Goal: Task Accomplishment & Management: Manage account settings

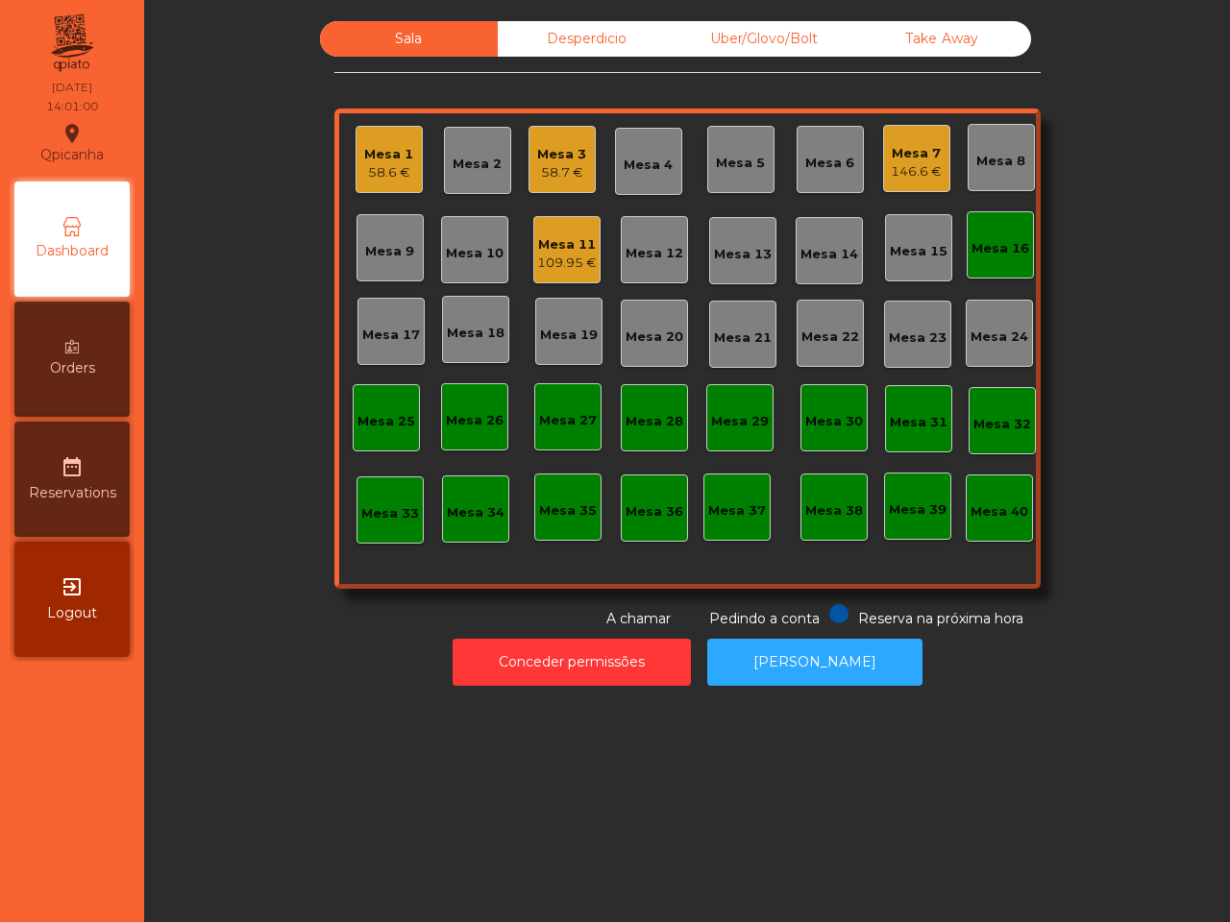
click at [183, 724] on div "Sala Desperdicio Uber/Glovo/Bolt Take Away Mesa 1 58.6 € Mesa 2 Mesa 3 58.7 € M…" at bounding box center [687, 461] width 1086 height 922
click at [395, 163] on div "Mesa 1 58.6 €" at bounding box center [388, 163] width 49 height 37
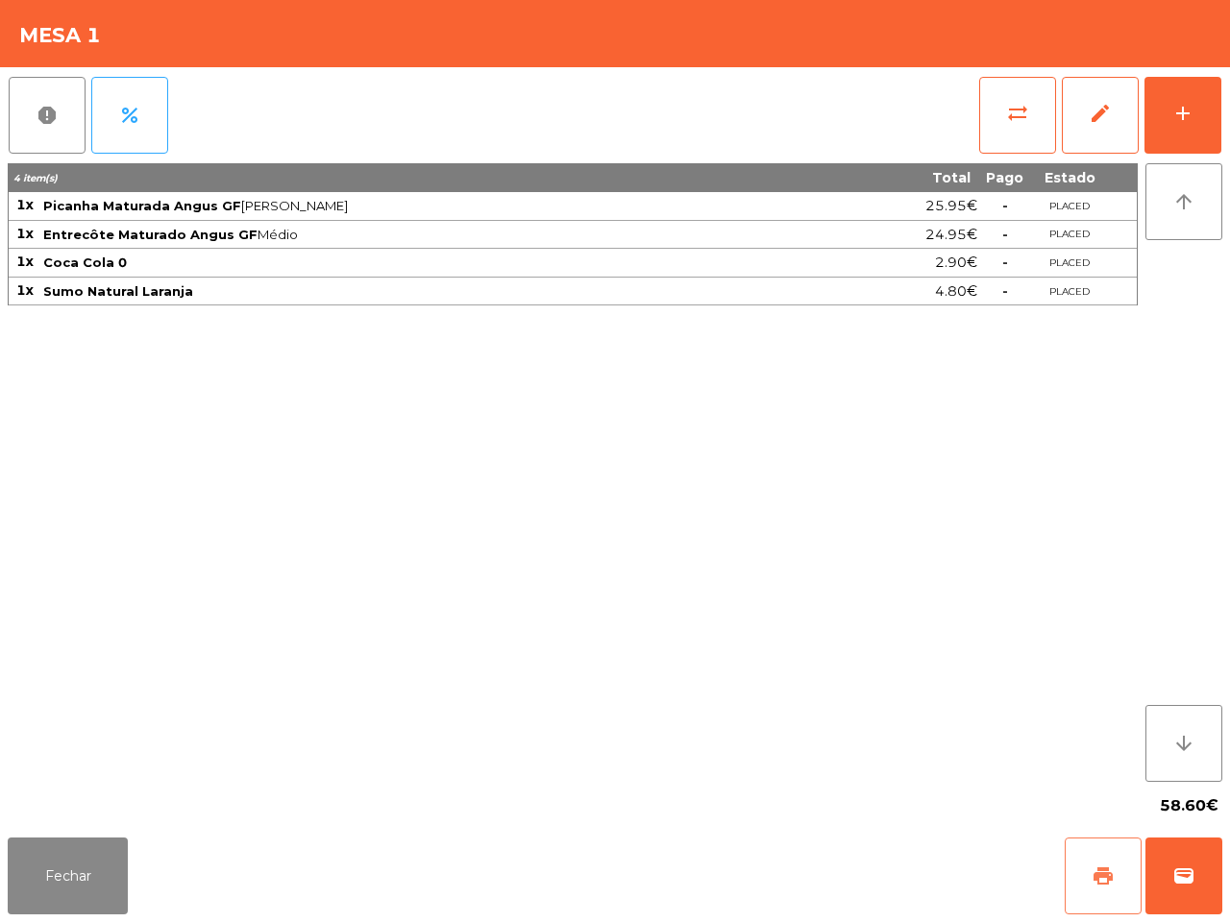
click at [1121, 877] on button "print" at bounding box center [1103, 876] width 77 height 77
click at [1012, 142] on button "sync_alt" at bounding box center [1017, 115] width 77 height 77
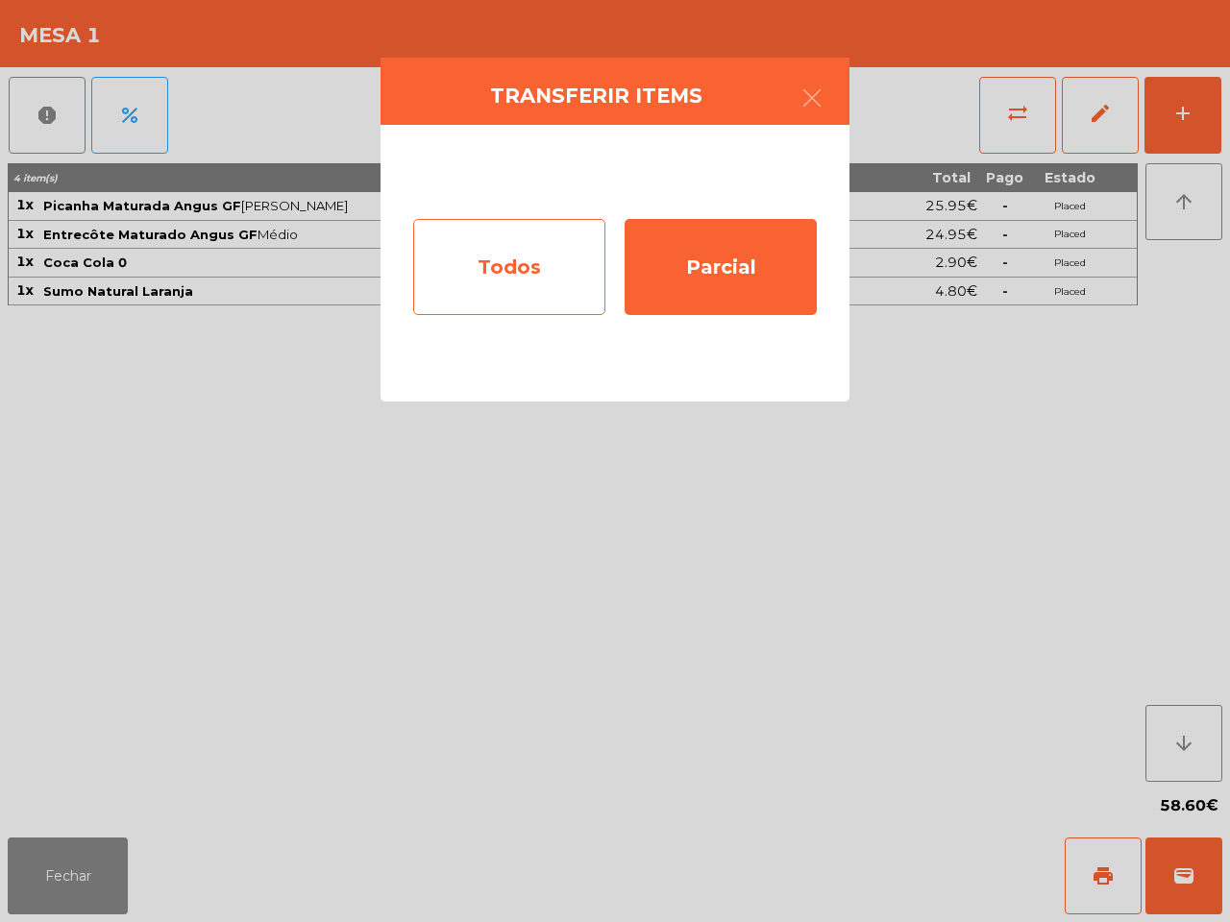
click at [512, 247] on div "Todos" at bounding box center [509, 267] width 192 height 96
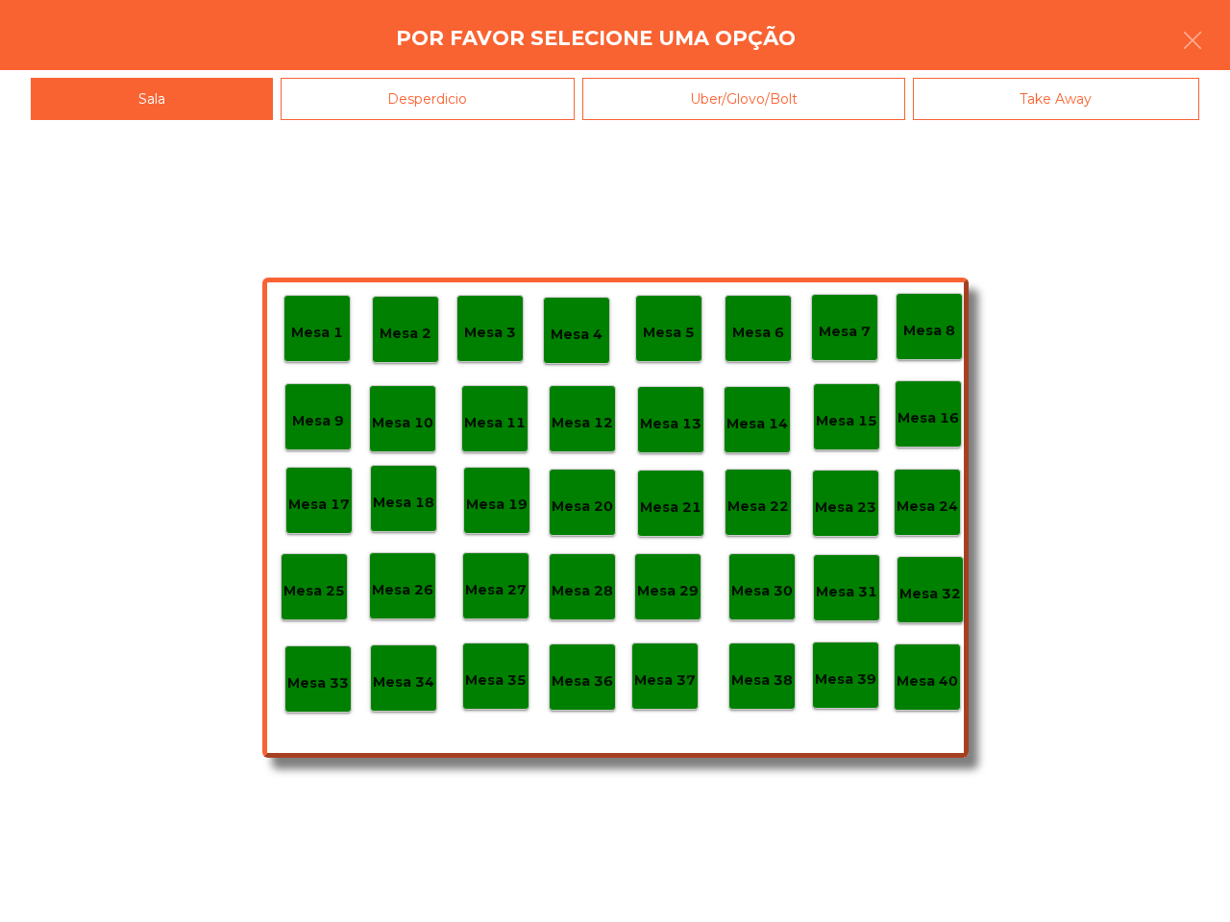
click at [933, 690] on p "Mesa 40" at bounding box center [927, 682] width 61 height 22
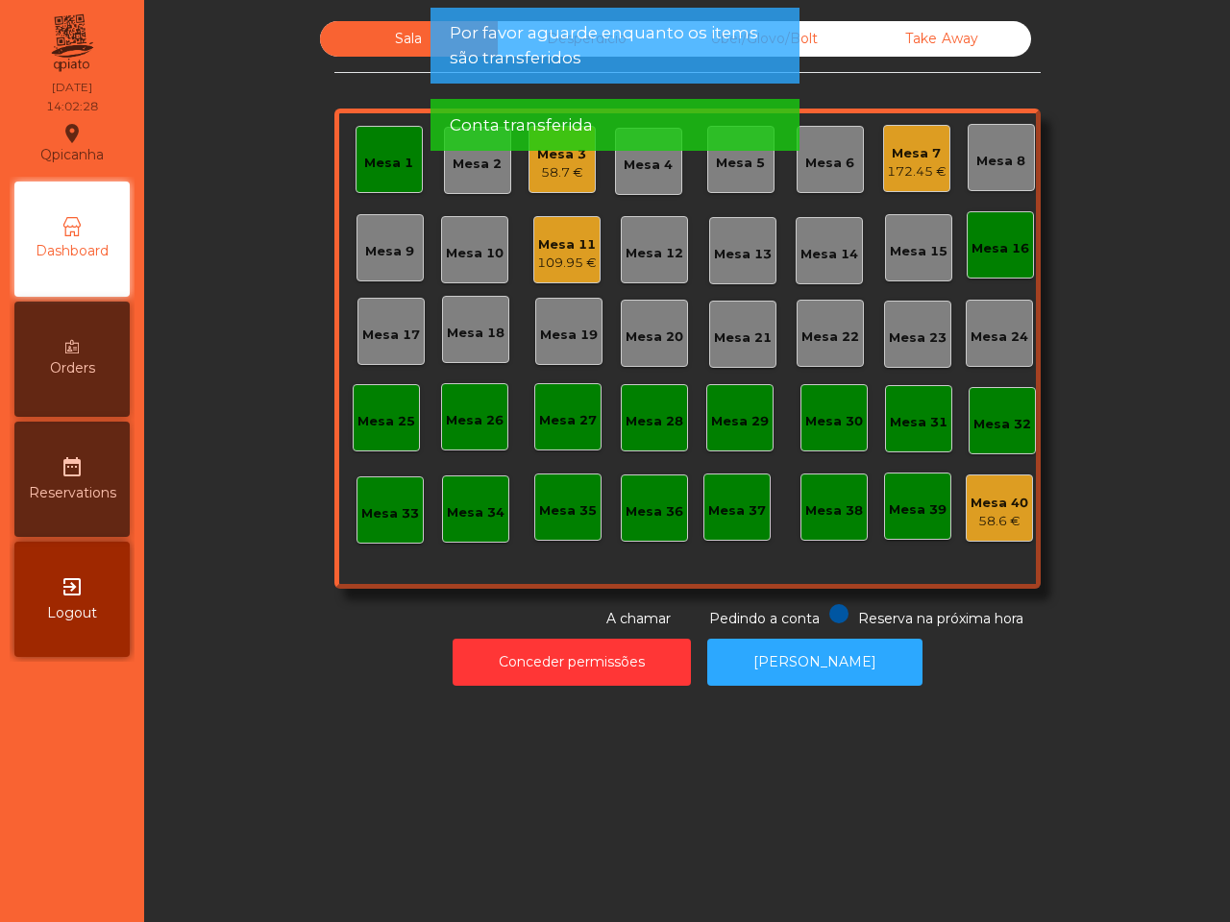
click at [376, 169] on div "Mesa 1" at bounding box center [388, 163] width 49 height 19
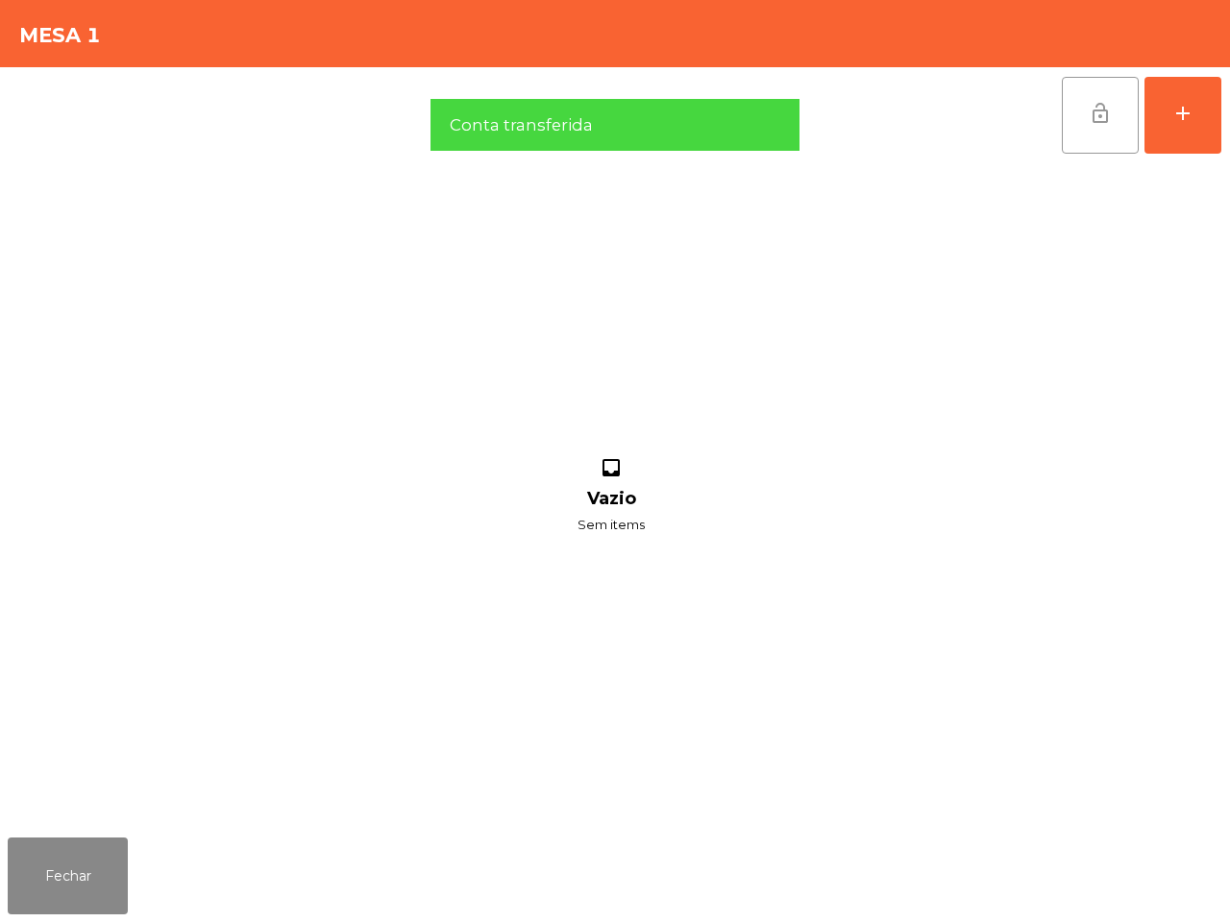
click at [1083, 127] on button "lock_open" at bounding box center [1100, 115] width 77 height 77
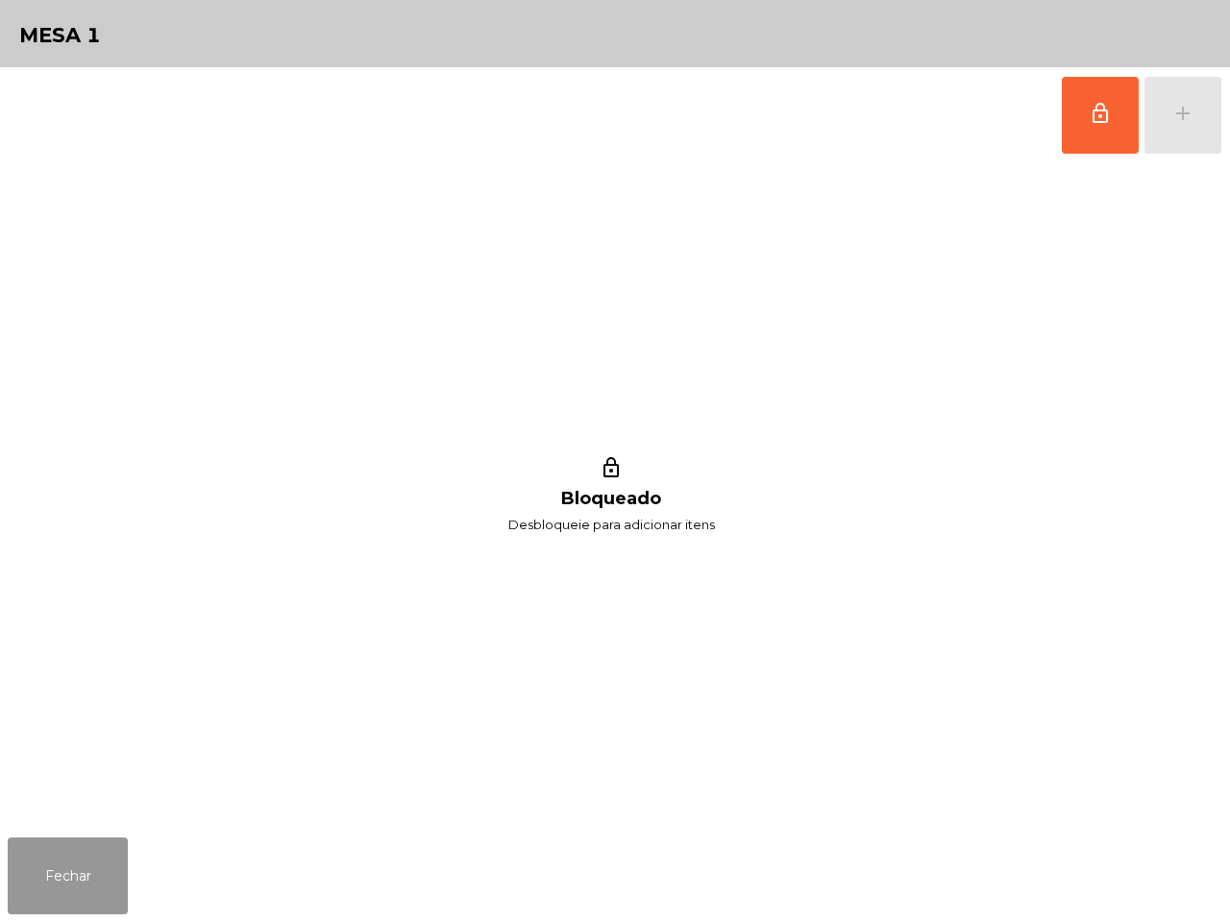
click at [74, 882] on button "Fechar" at bounding box center [68, 876] width 120 height 77
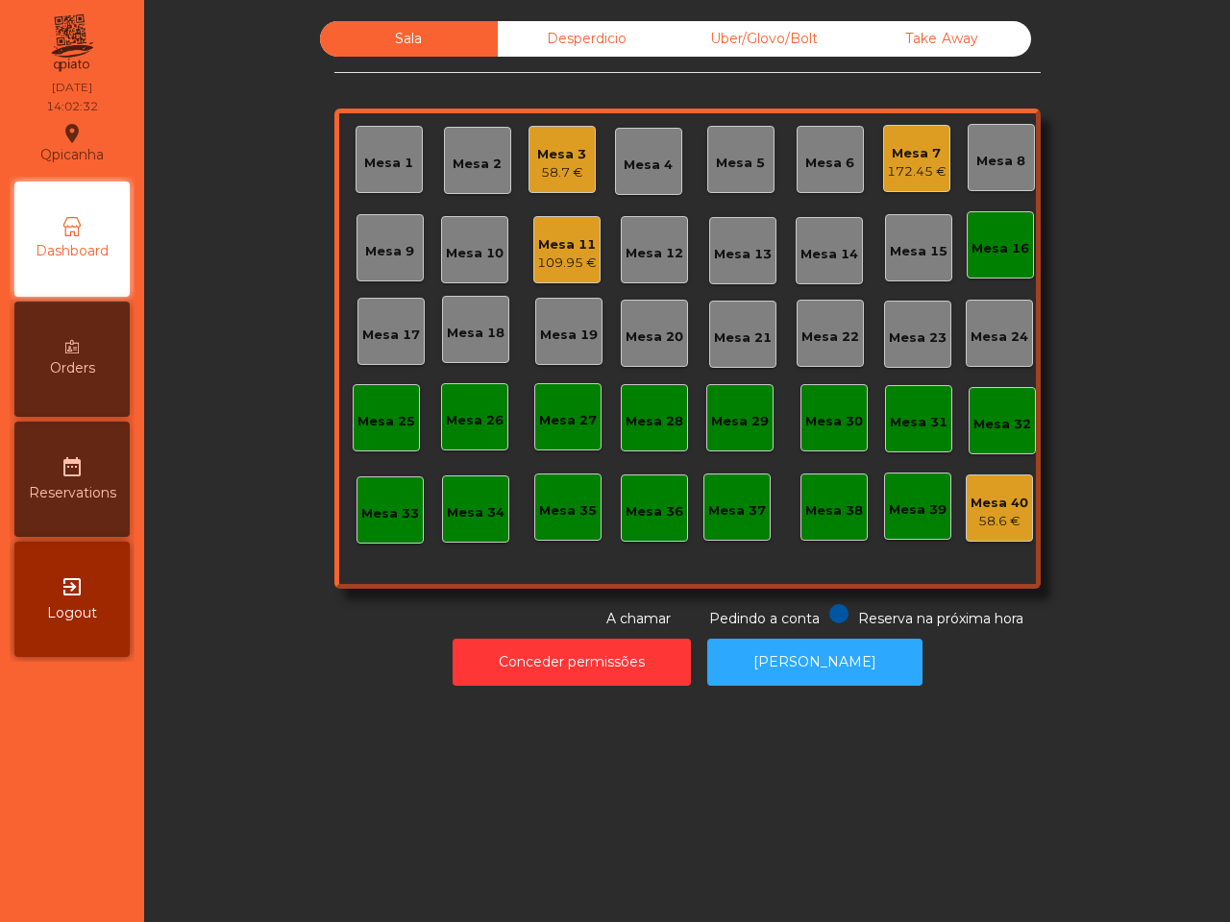
click at [897, 154] on div "Mesa 7" at bounding box center [917, 153] width 60 height 19
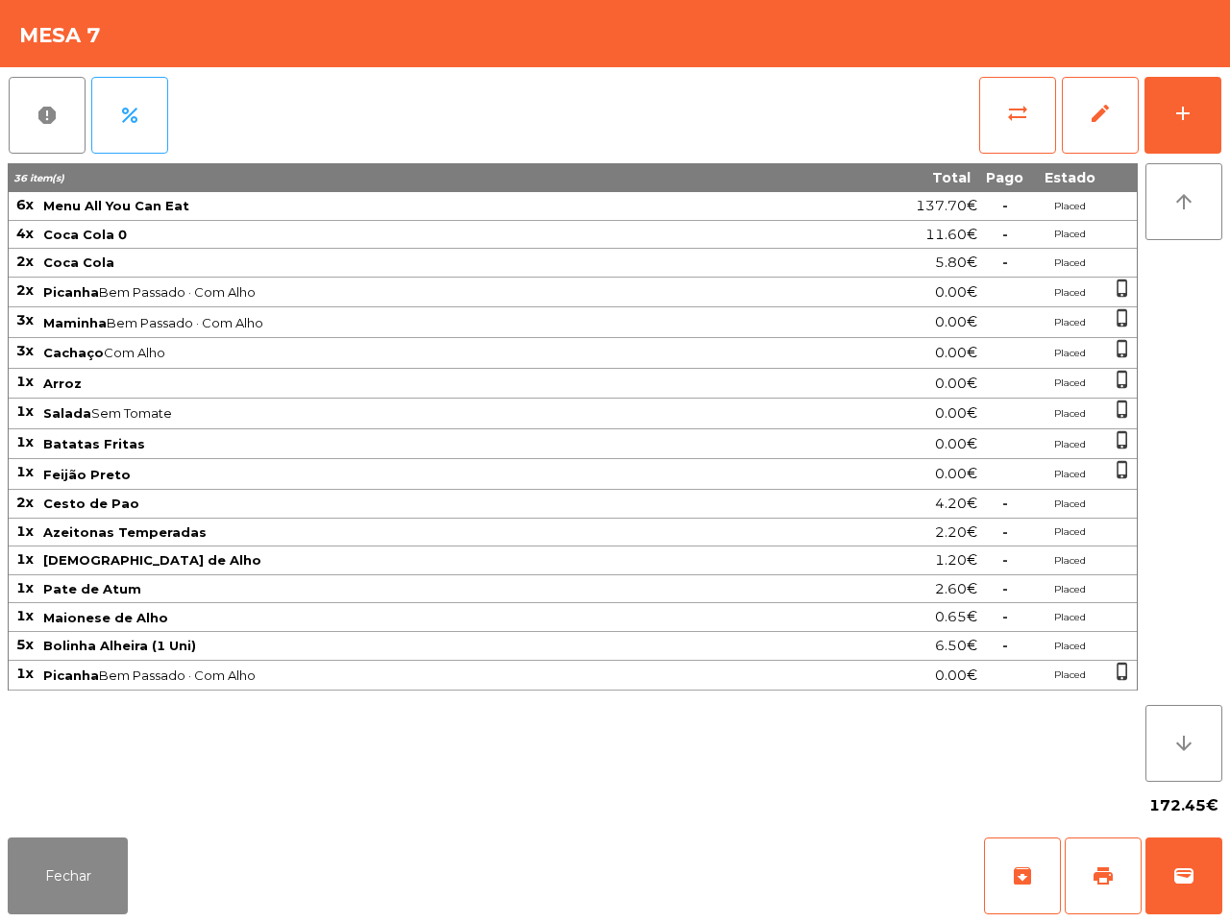
drag, startPoint x: 181, startPoint y: 522, endPoint x: 155, endPoint y: 469, distance: 58.9
click at [184, 507] on td "Cesto de Pao" at bounding box center [406, 504] width 730 height 29
click at [97, 863] on button "Fechar" at bounding box center [68, 876] width 120 height 77
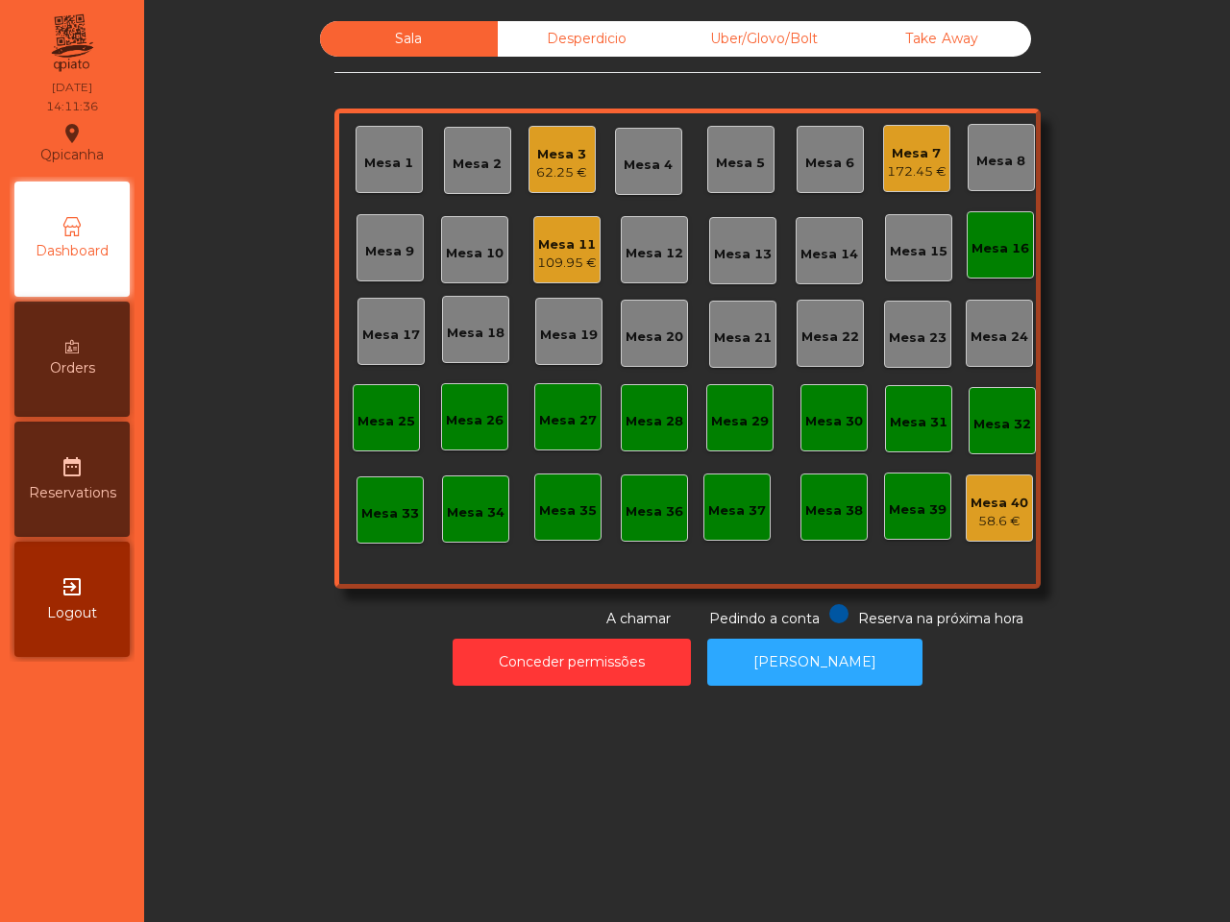
click at [569, 170] on div "62.25 €" at bounding box center [561, 172] width 51 height 19
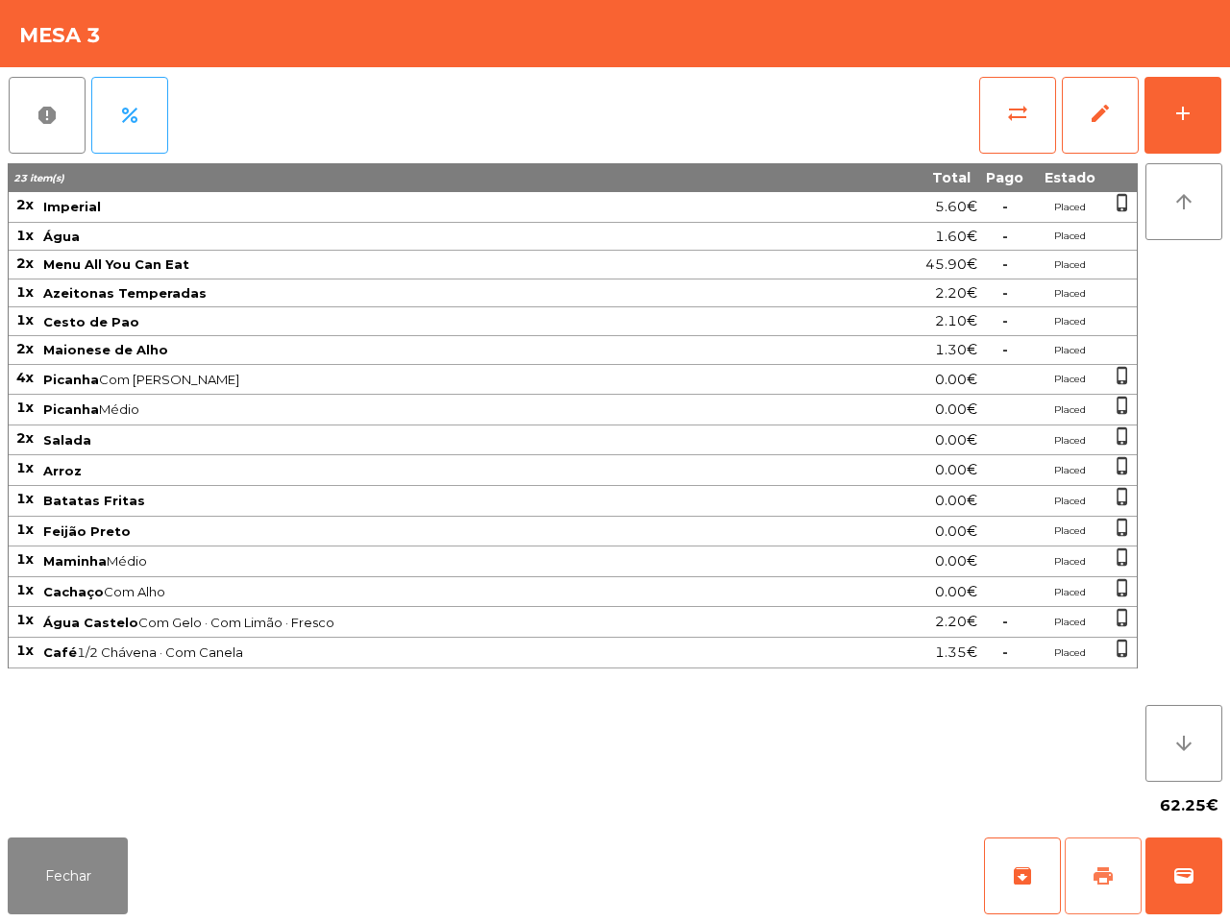
click at [1117, 870] on button "print" at bounding box center [1103, 876] width 77 height 77
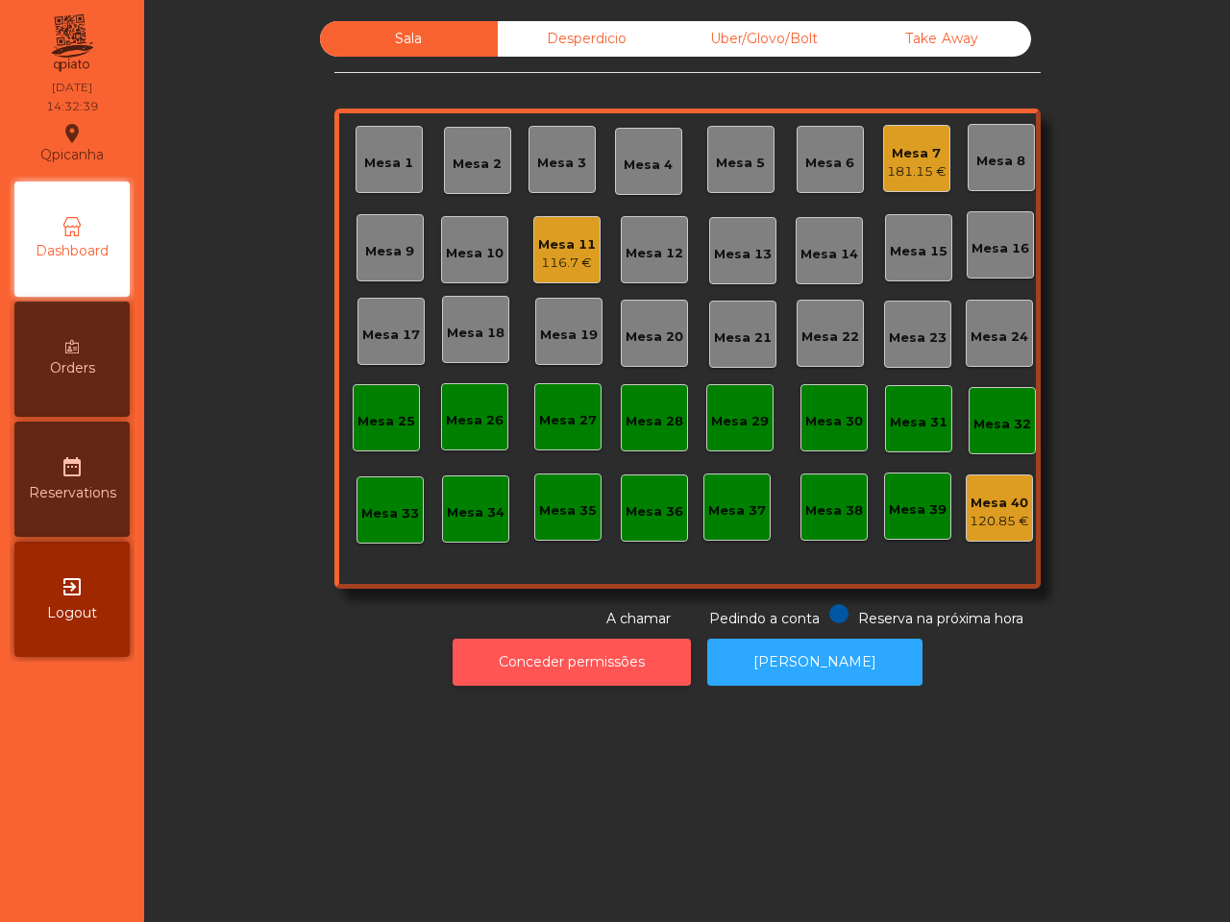
click at [572, 659] on button "Conceder permissões" at bounding box center [572, 662] width 238 height 47
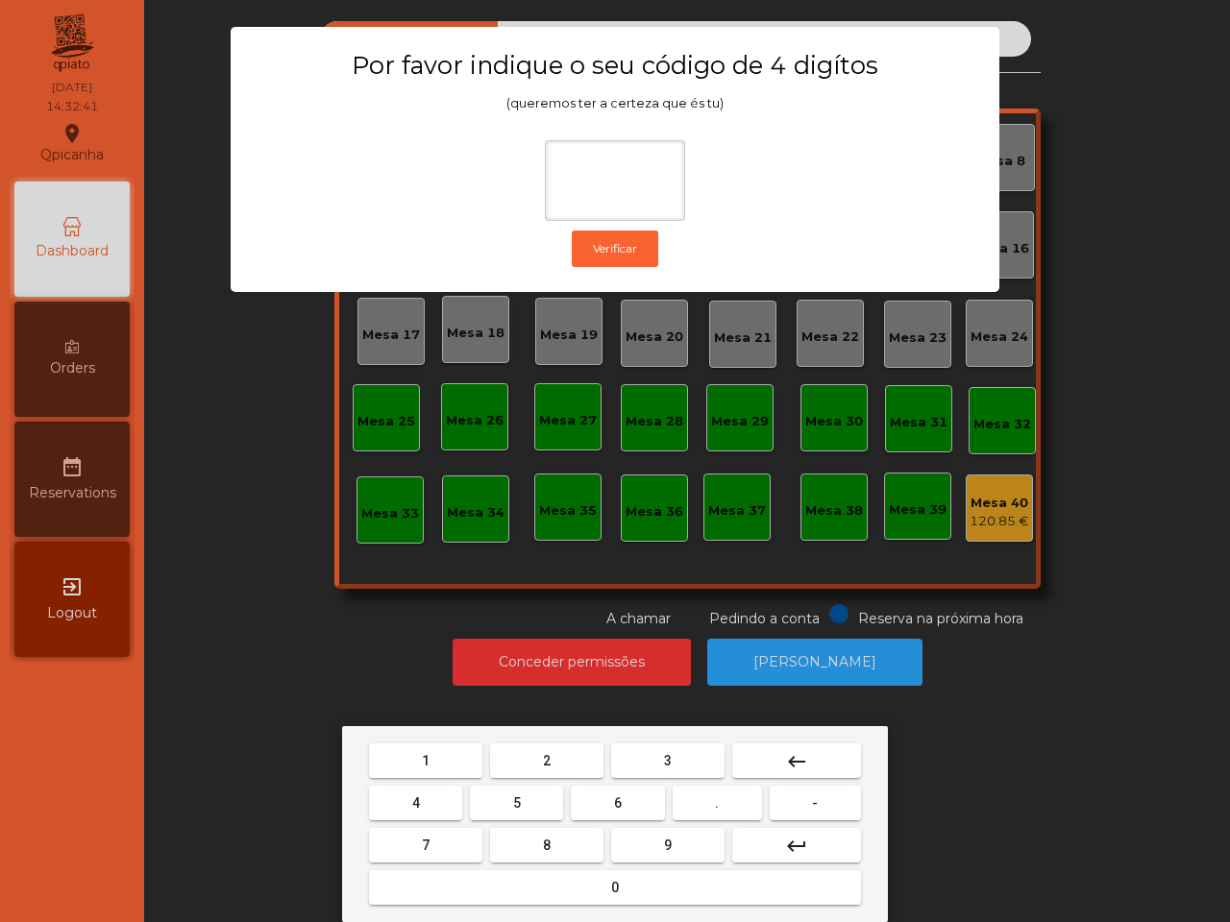
drag, startPoint x: 444, startPoint y: 751, endPoint x: 459, endPoint y: 757, distance: 16.4
click at [454, 752] on button "1" at bounding box center [425, 761] width 113 height 35
drag, startPoint x: 660, startPoint y: 850, endPoint x: 573, endPoint y: 823, distance: 91.8
click at [655, 847] on button "9" at bounding box center [667, 845] width 113 height 35
click at [439, 794] on button "4" at bounding box center [415, 803] width 93 height 35
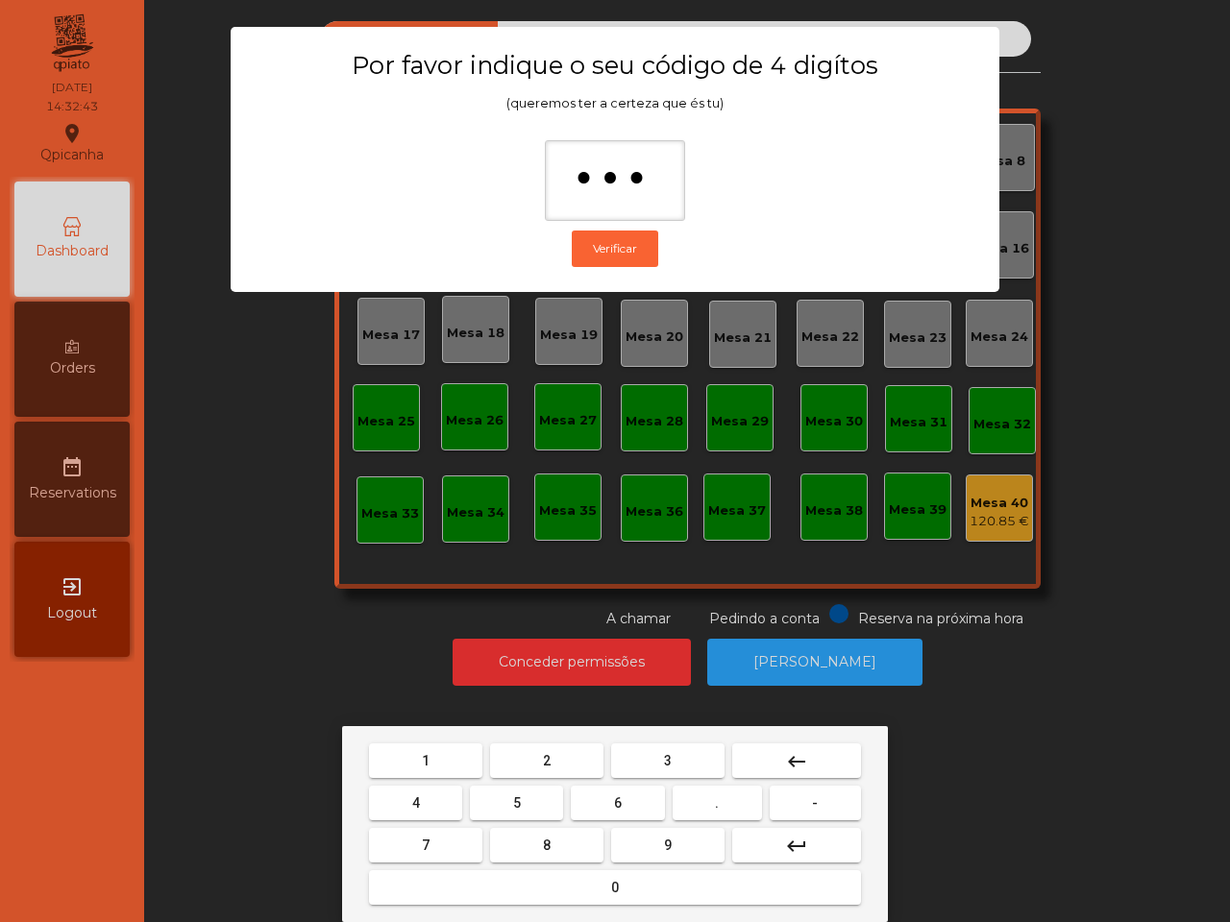
click at [509, 875] on button "0" at bounding box center [615, 888] width 492 height 35
type input "****"
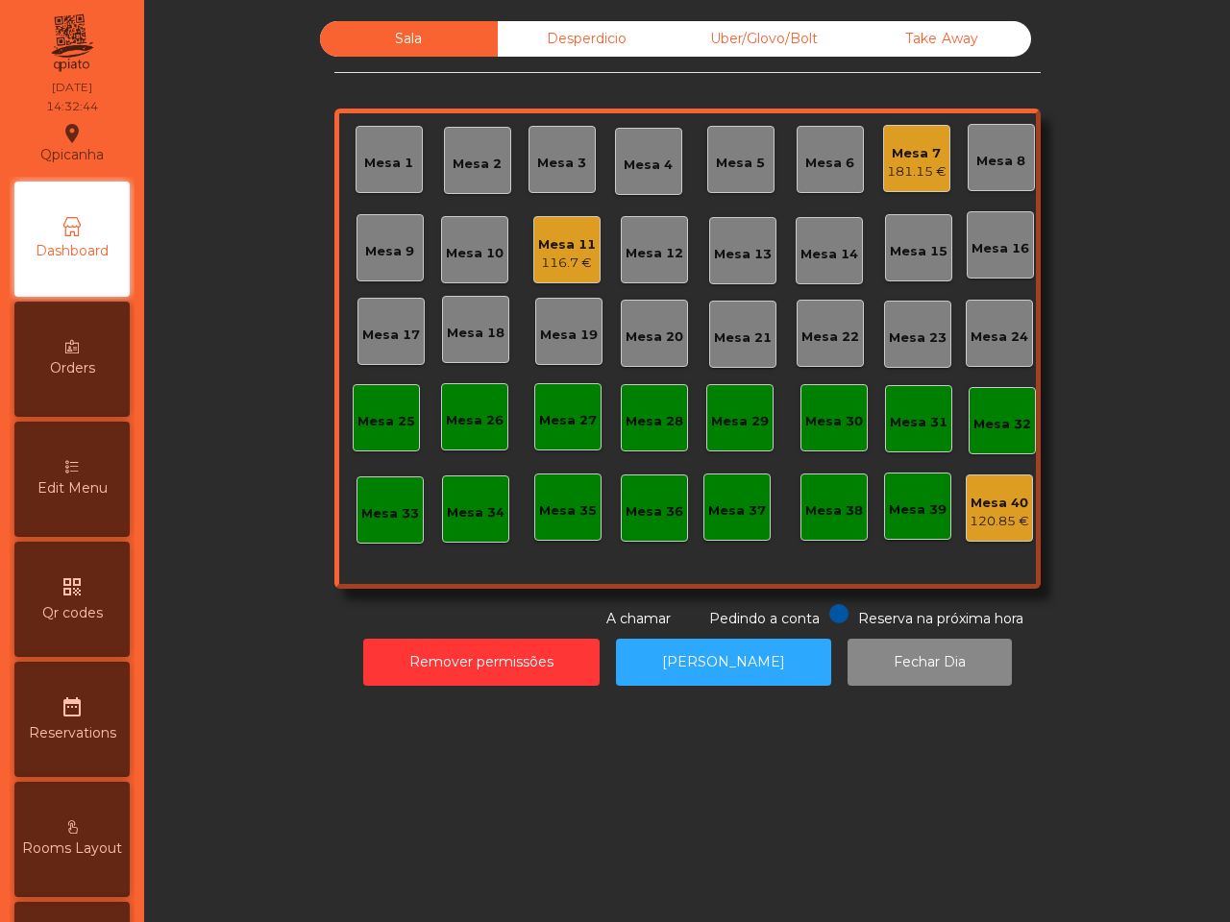
click at [581, 32] on div "Desperdicio" at bounding box center [587, 39] width 178 height 36
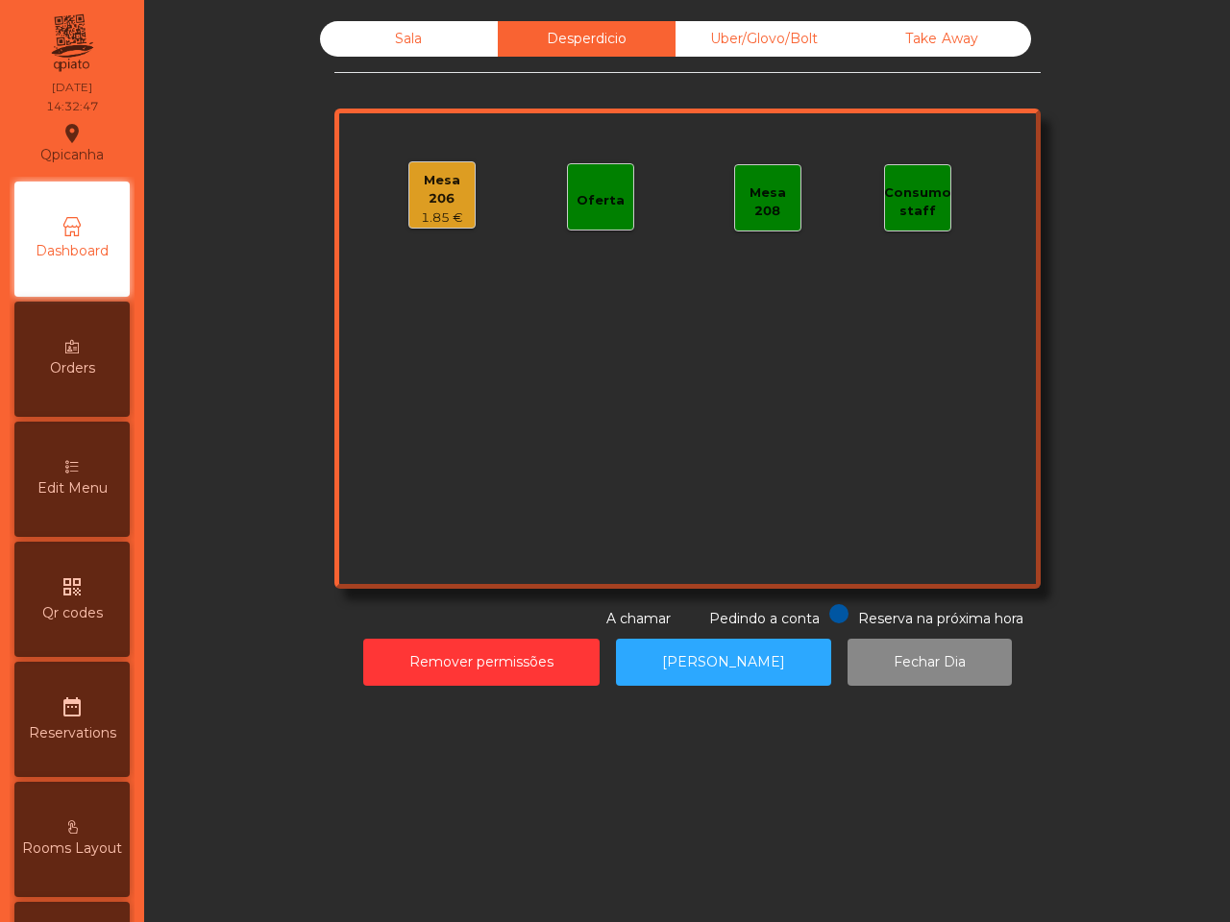
click at [440, 213] on div "1.85 €" at bounding box center [441, 218] width 65 height 19
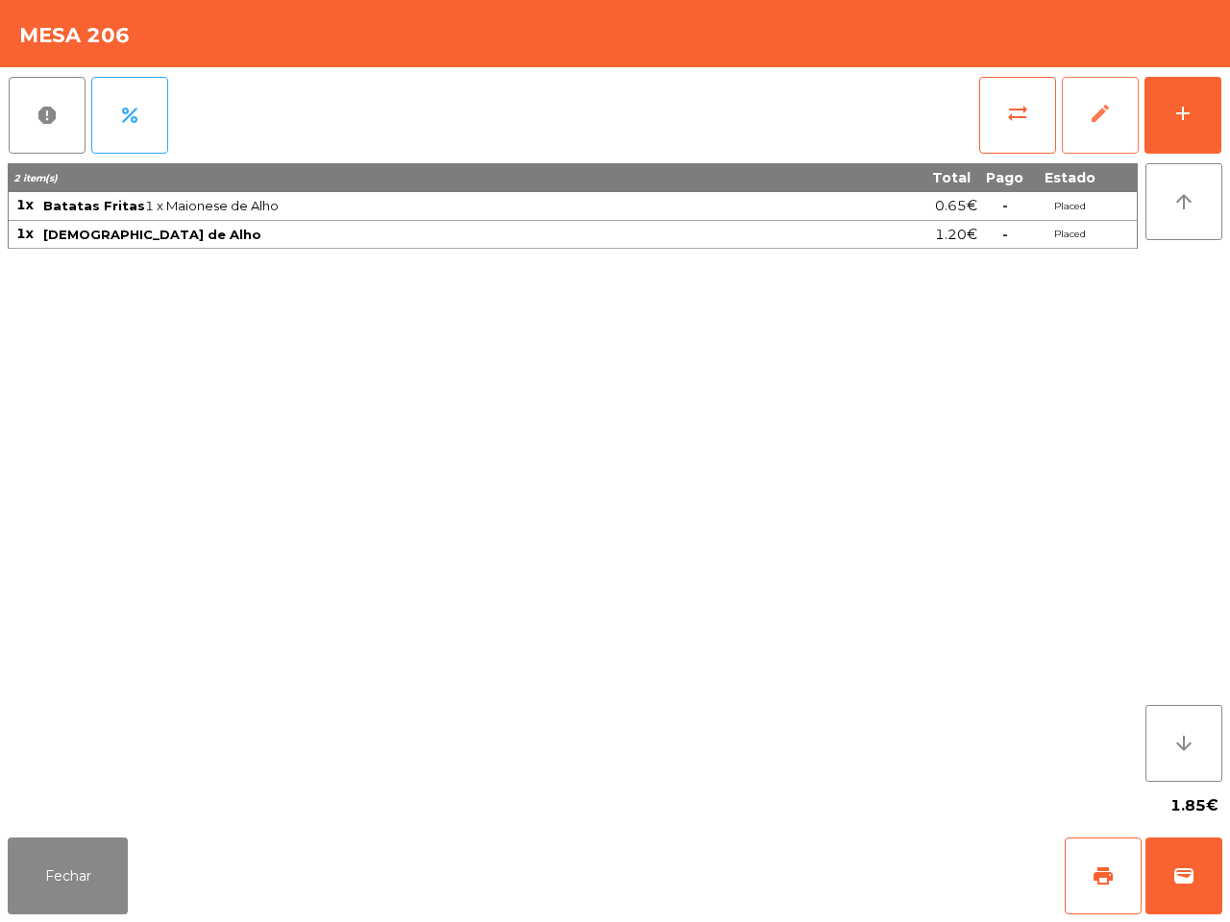
click at [1084, 125] on button "edit" at bounding box center [1100, 115] width 77 height 77
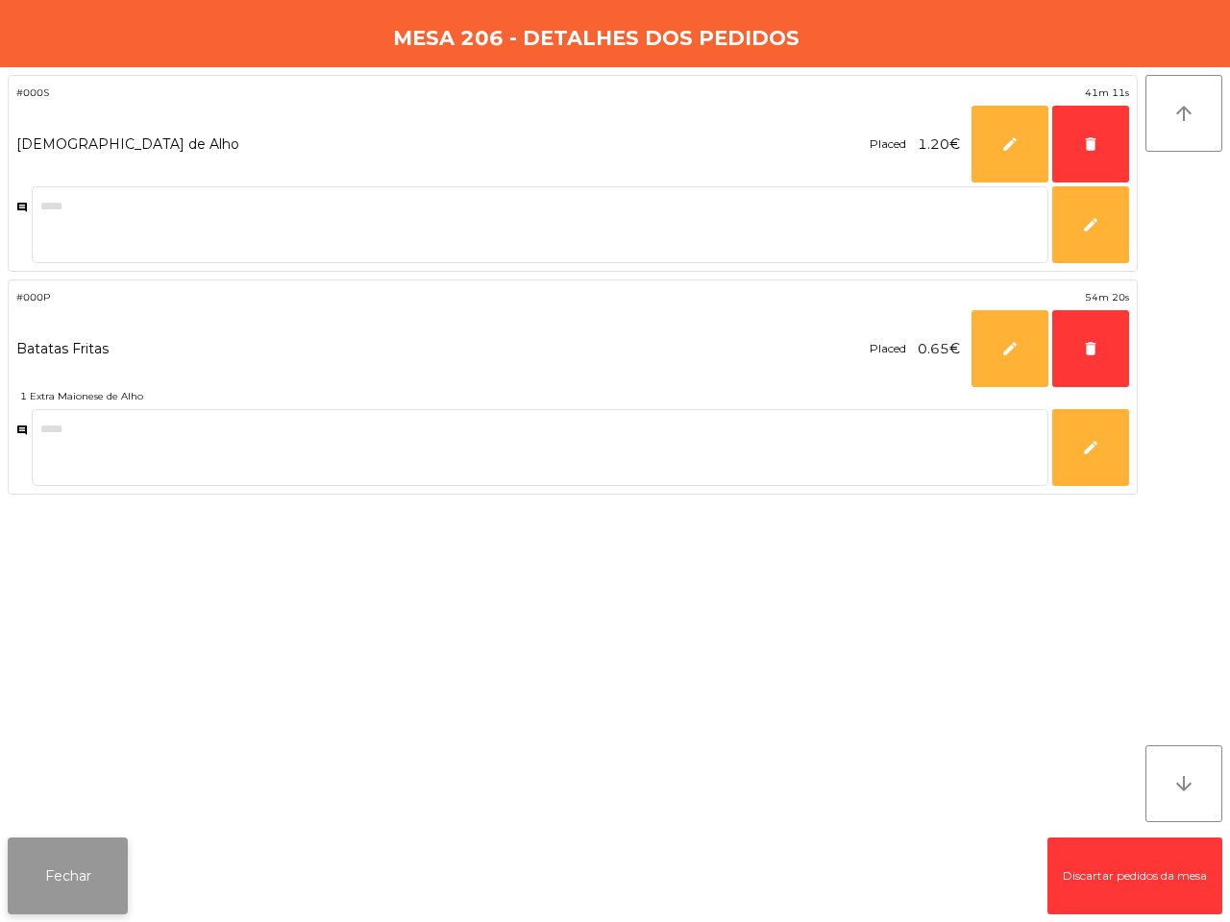
click at [58, 875] on button "Fechar" at bounding box center [68, 876] width 120 height 77
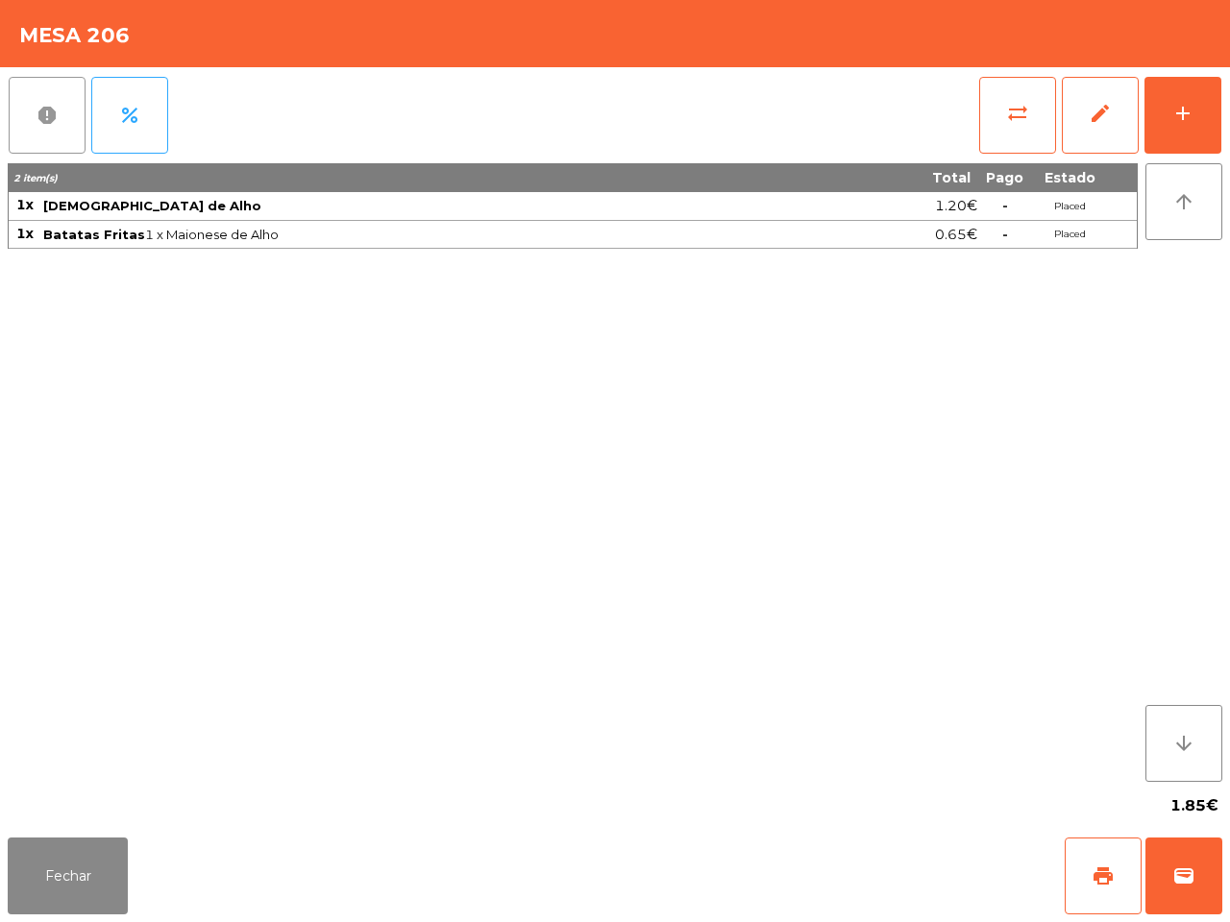
click at [41, 115] on span "report" at bounding box center [47, 115] width 23 height 23
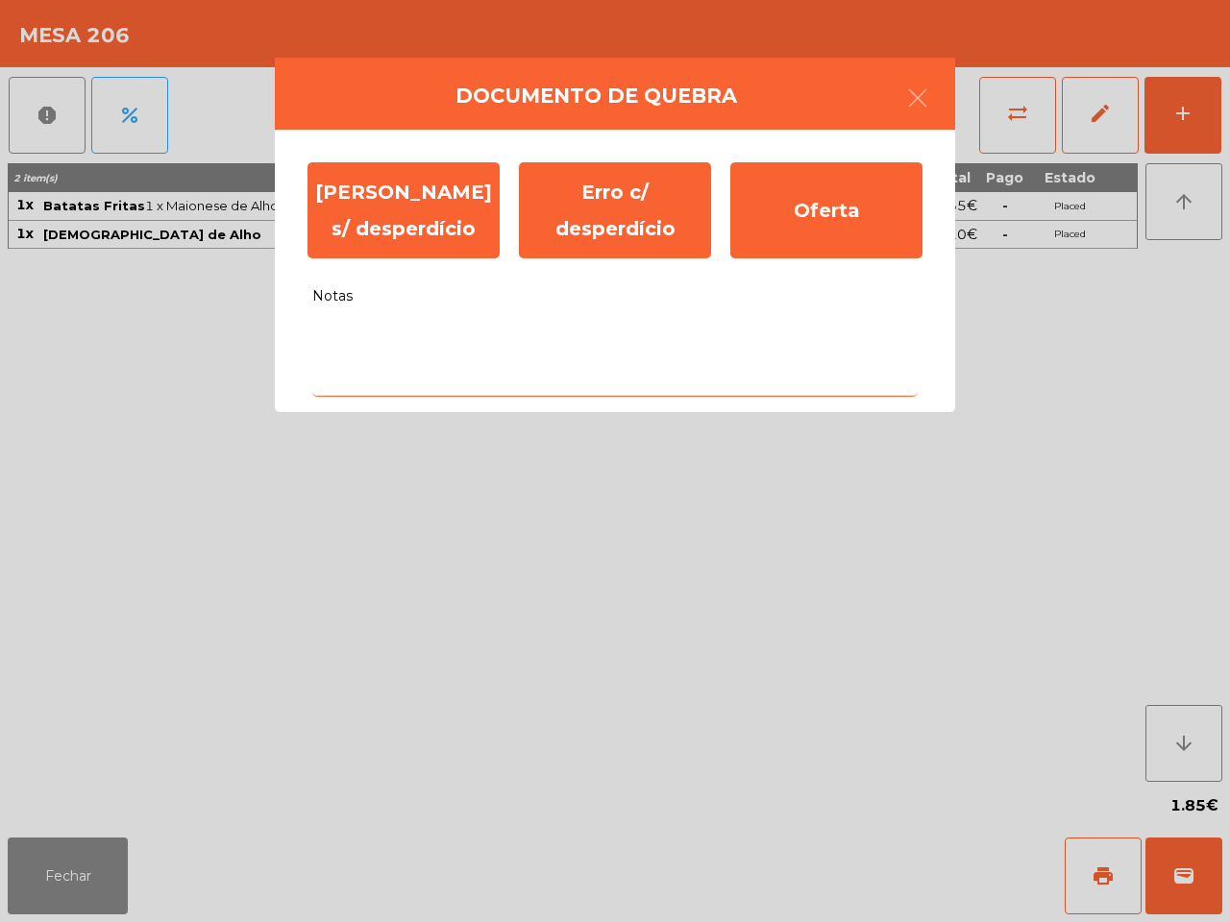
click at [420, 358] on textarea "Notas" at bounding box center [614, 357] width 605 height 80
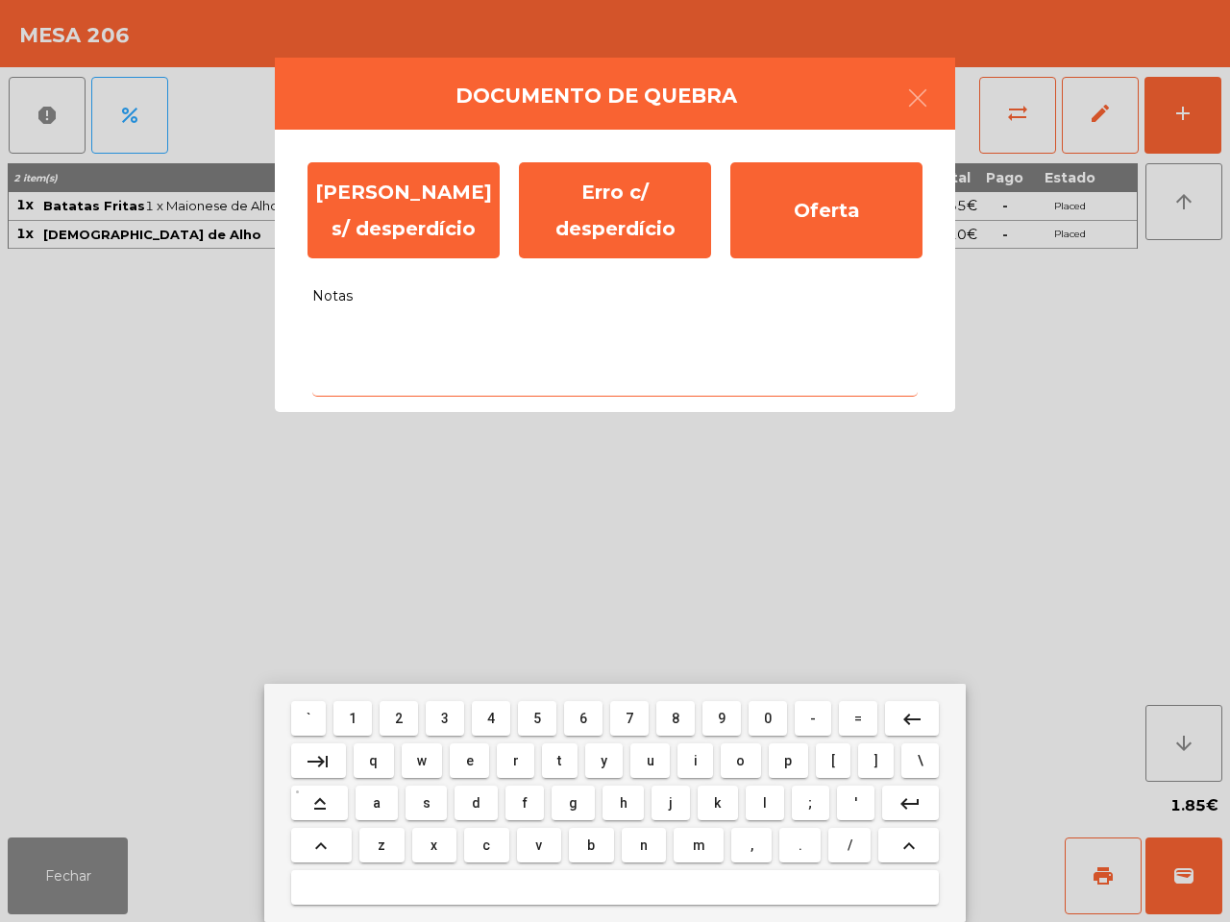
drag, startPoint x: 471, startPoint y: 795, endPoint x: 463, endPoint y: 584, distance: 210.6
click at [471, 793] on button "d" at bounding box center [476, 803] width 42 height 35
type textarea "*"
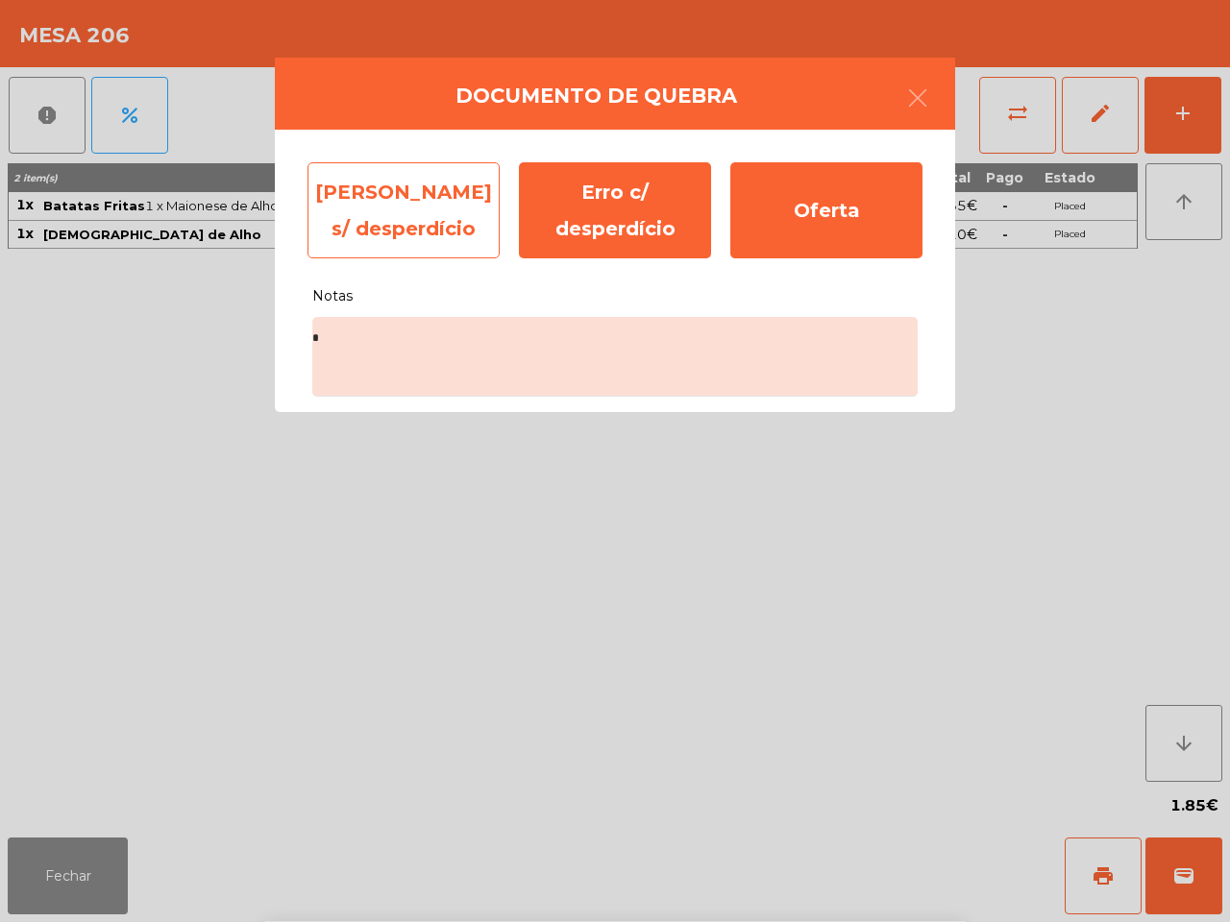
click at [423, 221] on div "[PERSON_NAME] s/ desperdício" at bounding box center [403, 210] width 192 height 96
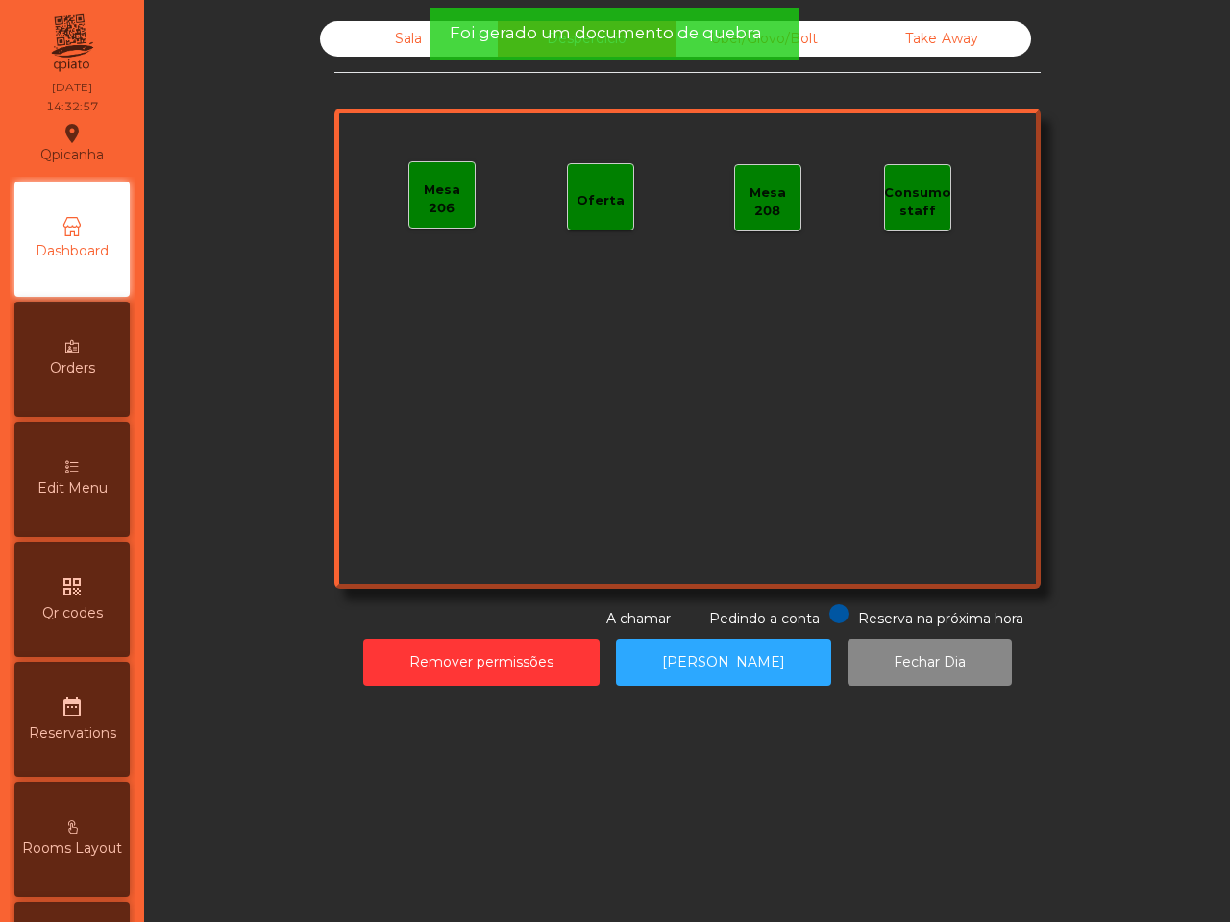
click at [381, 35] on div "Sala" at bounding box center [409, 39] width 178 height 36
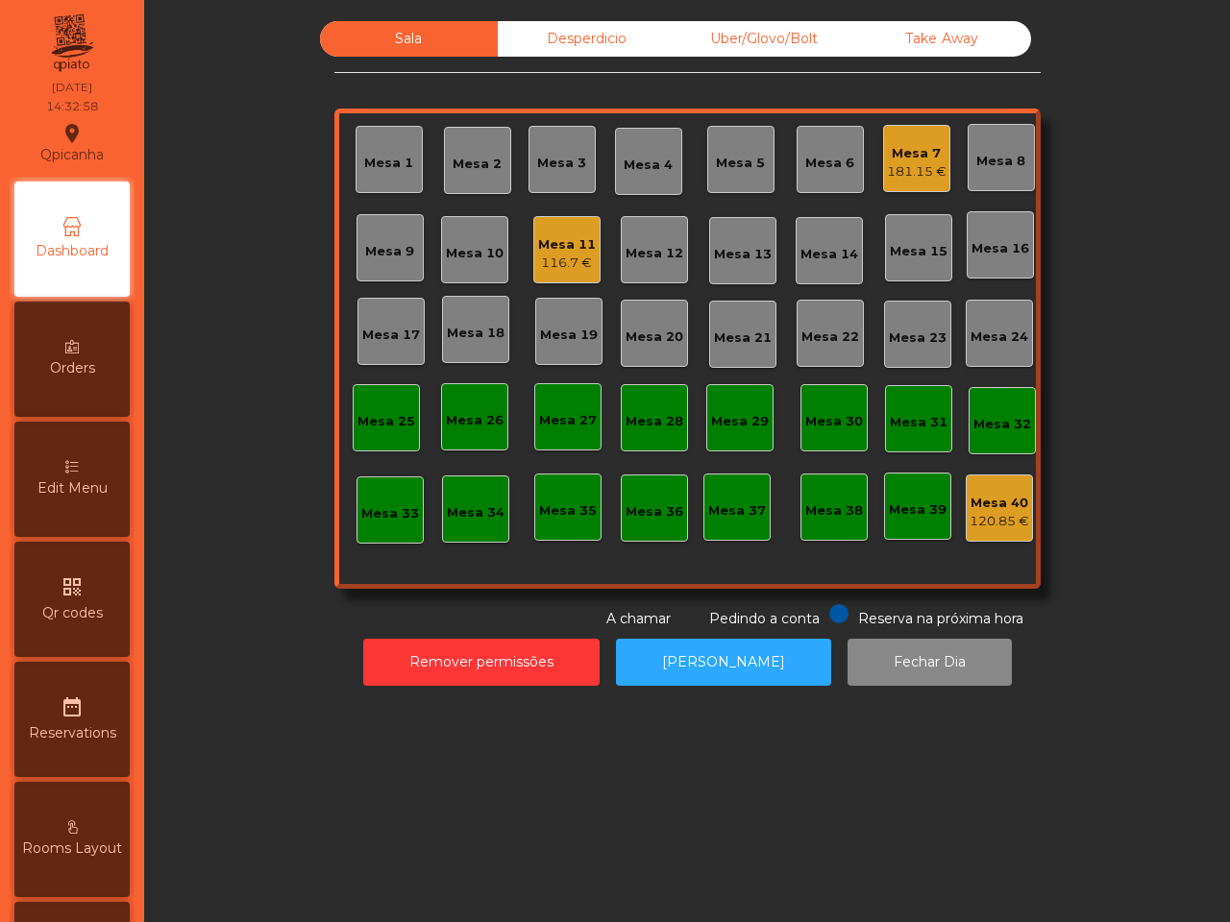
scroll to position [730, 0]
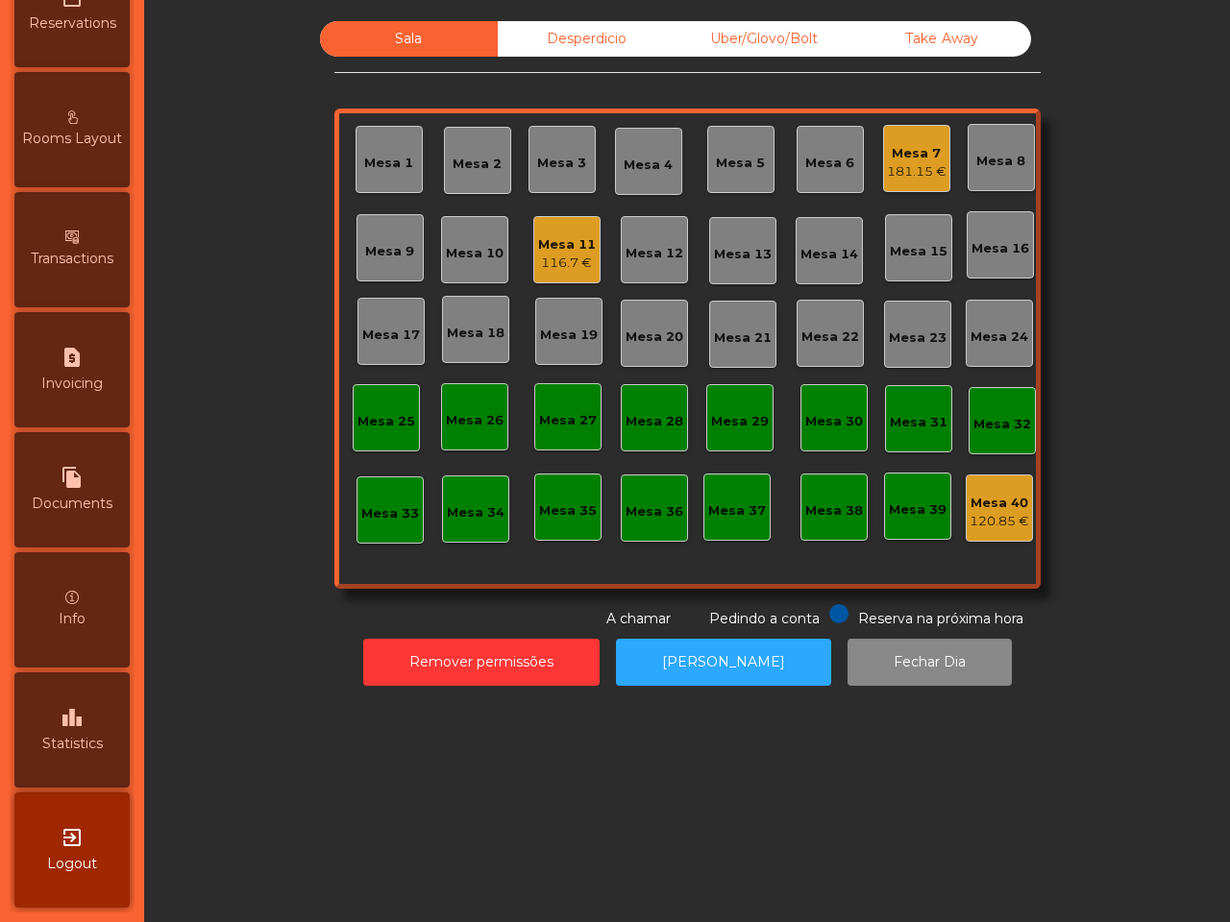
click at [98, 713] on div "leaderboard Statistics" at bounding box center [71, 730] width 115 height 115
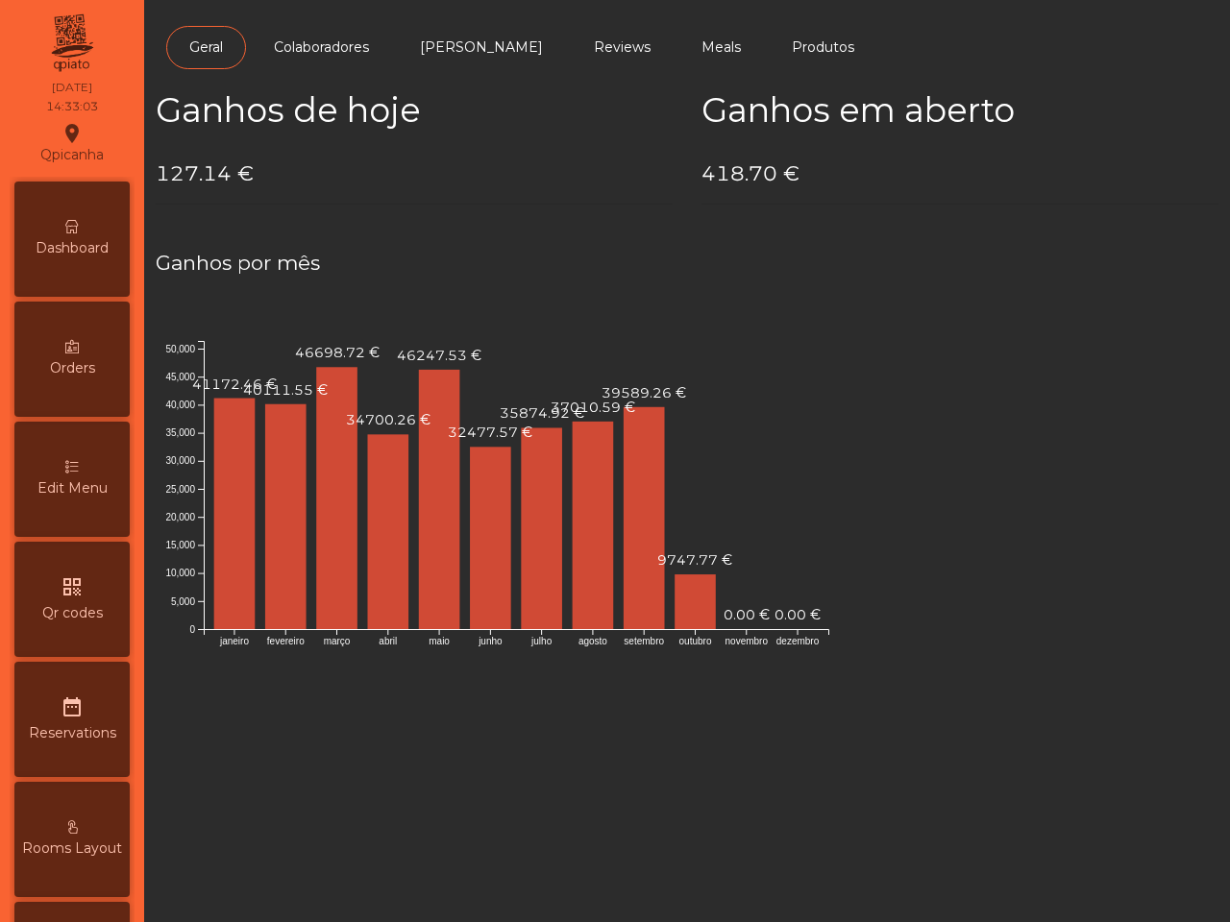
click at [121, 222] on div "Dashboard" at bounding box center [71, 239] width 115 height 115
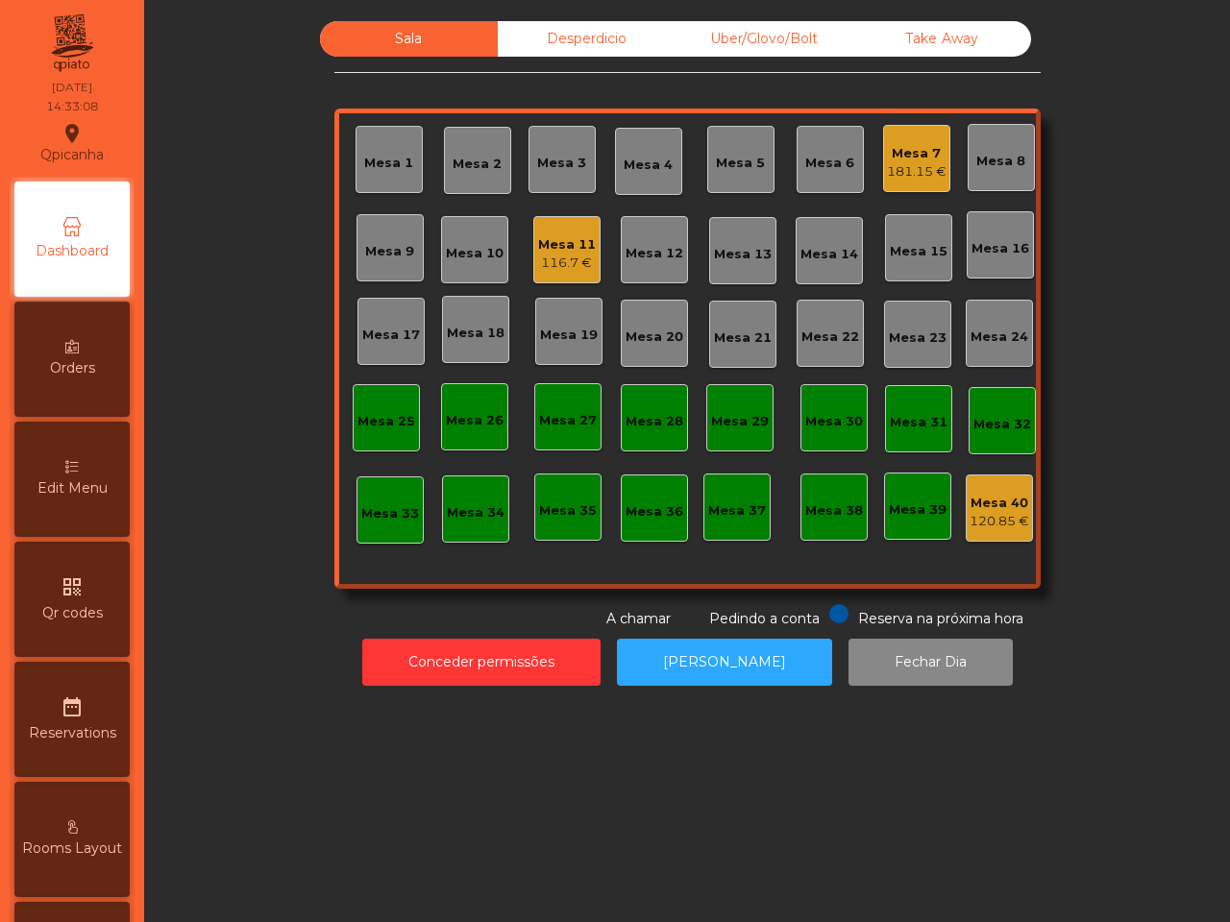
click at [549, 261] on div "116.7 €" at bounding box center [567, 263] width 58 height 19
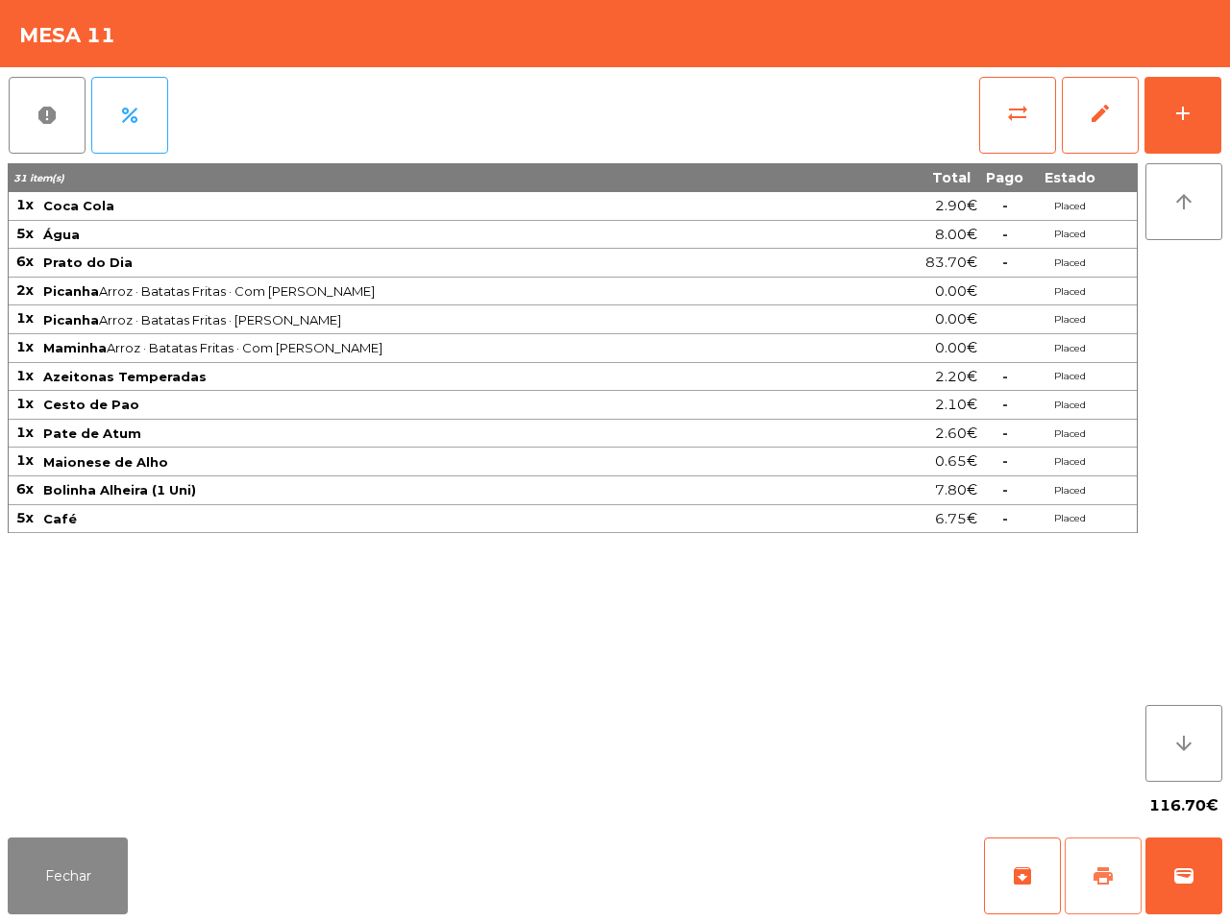
click at [1100, 884] on span "print" at bounding box center [1103, 876] width 23 height 23
drag, startPoint x: 1228, startPoint y: 468, endPoint x: 1228, endPoint y: 433, distance: 34.6
click at [1228, 453] on div "report percent sync_alt edit add 31 item(s) Total Pago Estado 1x Coca Cola 2.90…" at bounding box center [615, 448] width 1230 height 763
click at [1009, 99] on button "sync_alt" at bounding box center [1017, 115] width 77 height 77
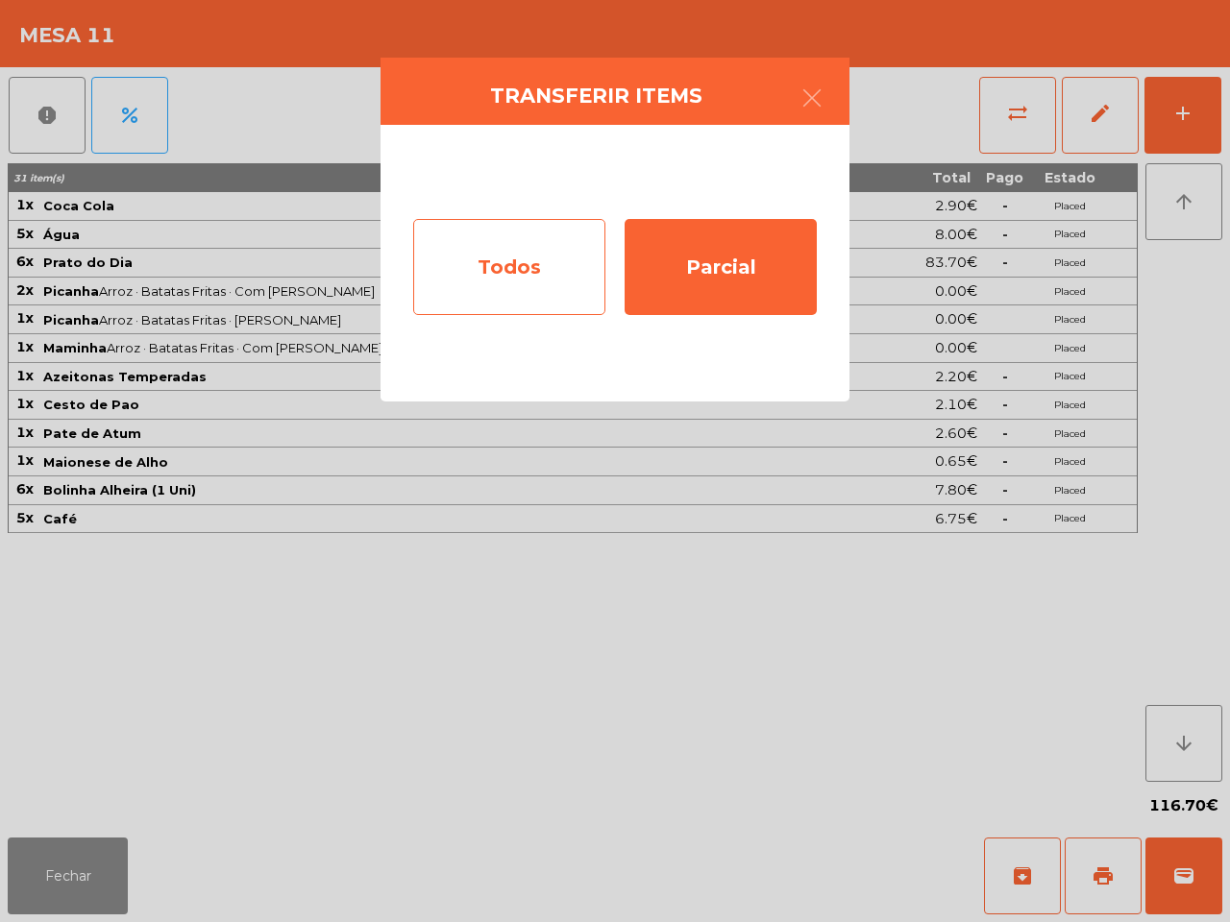
click at [584, 241] on div "Todos" at bounding box center [509, 267] width 192 height 96
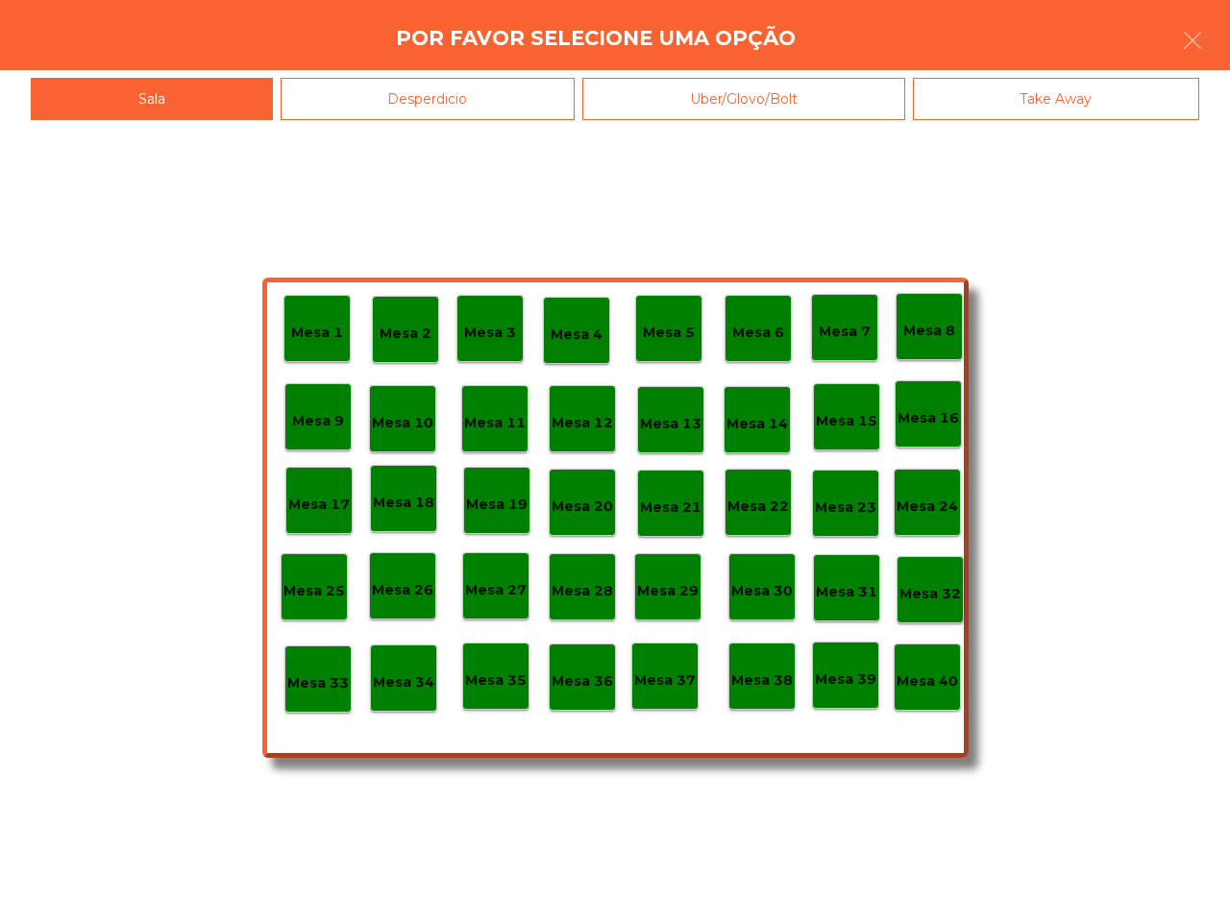
click at [930, 680] on p "Mesa 40" at bounding box center [927, 682] width 61 height 22
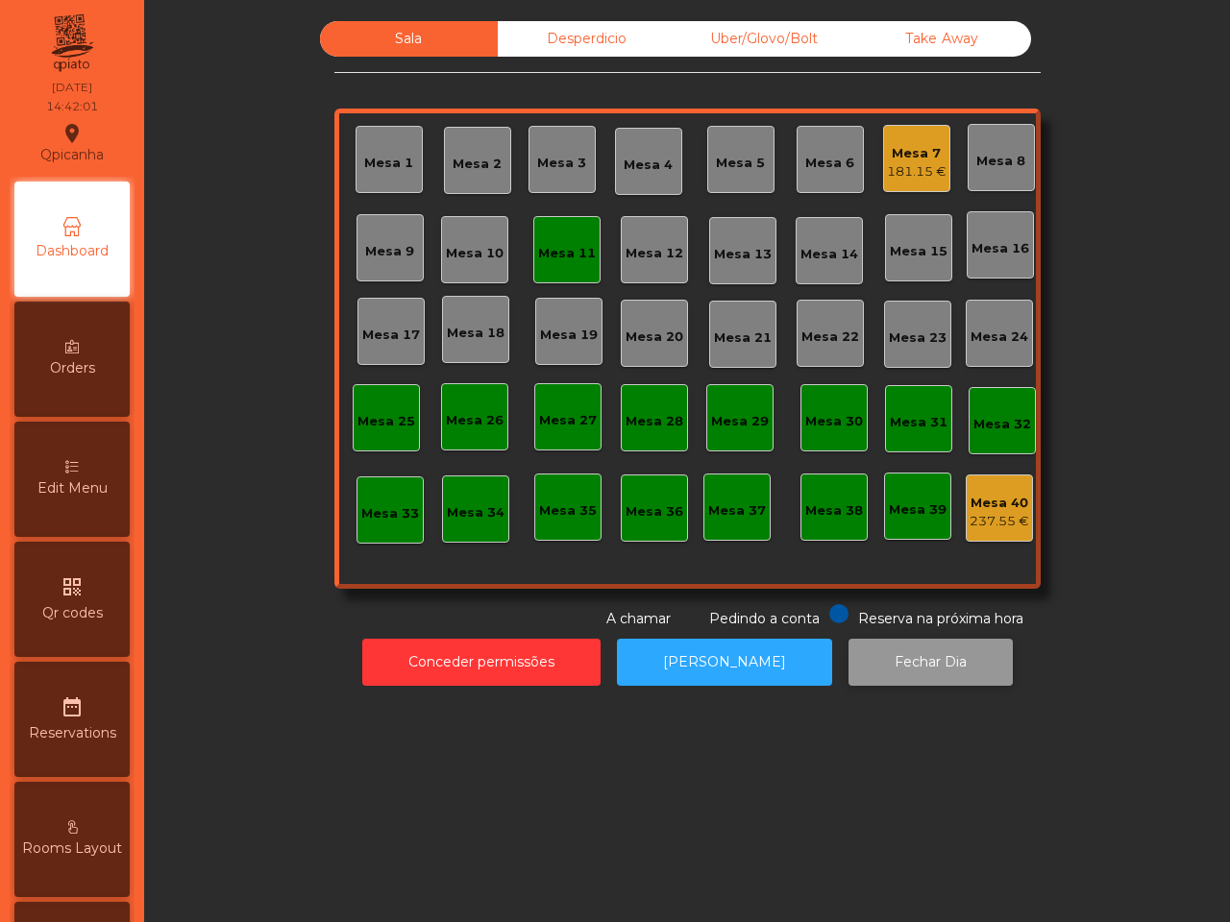
drag, startPoint x: 879, startPoint y: 654, endPoint x: 897, endPoint y: 674, distance: 25.9
click at [897, 674] on button "Fechar Dia" at bounding box center [931, 662] width 164 height 47
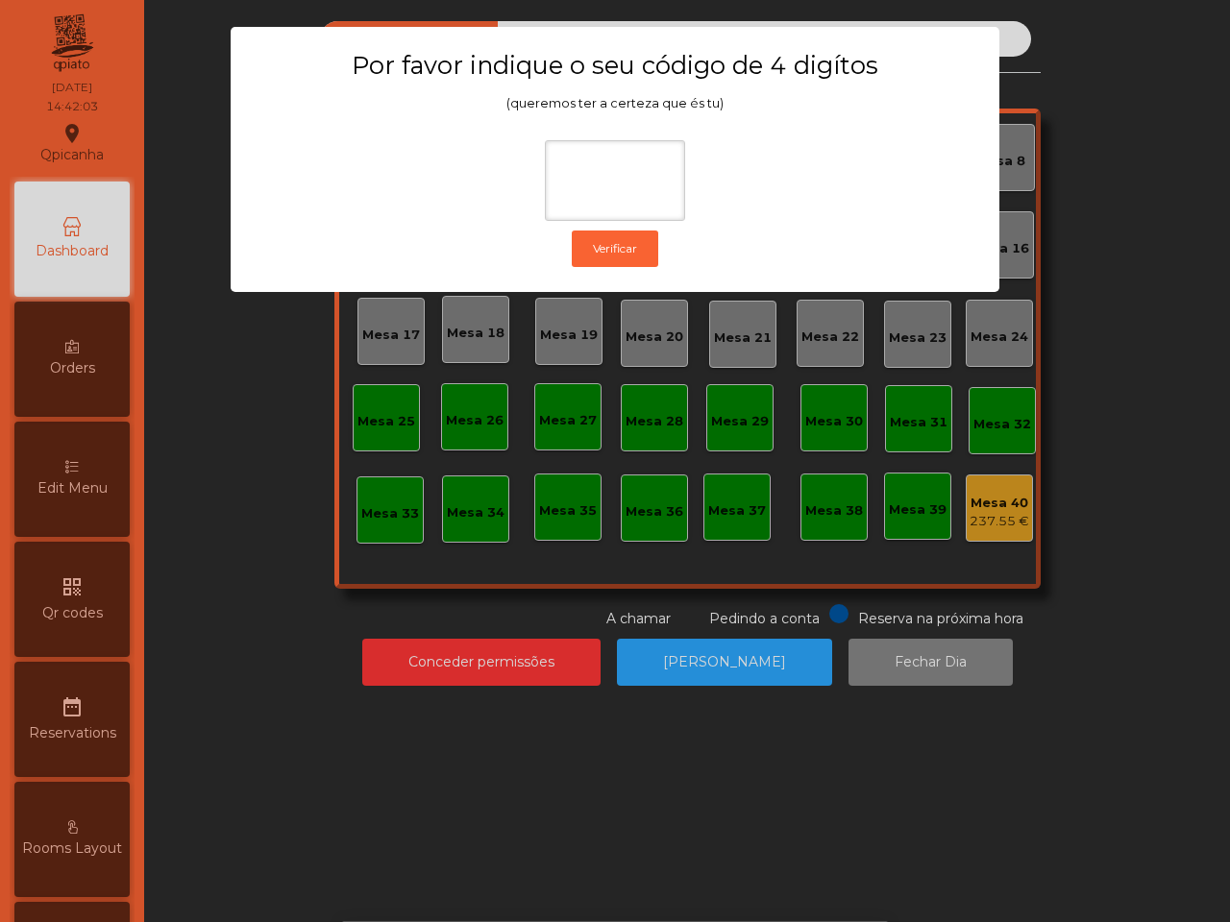
drag, startPoint x: 1082, startPoint y: 775, endPoint x: 1076, endPoint y: 765, distance: 11.2
click at [1087, 775] on div "1 2 3 keyboard_backspace 4 5 6 . - 7 8 9 keyboard_return 0" at bounding box center [615, 824] width 1230 height 196
drag, startPoint x: 313, startPoint y: 701, endPoint x: 1228, endPoint y: 463, distance: 945.3
click at [323, 702] on ngb-modal-window "Por favor indique o seu código de 4 digítos (queremos ter a certeza que és tu) …" at bounding box center [615, 461] width 1168 height 922
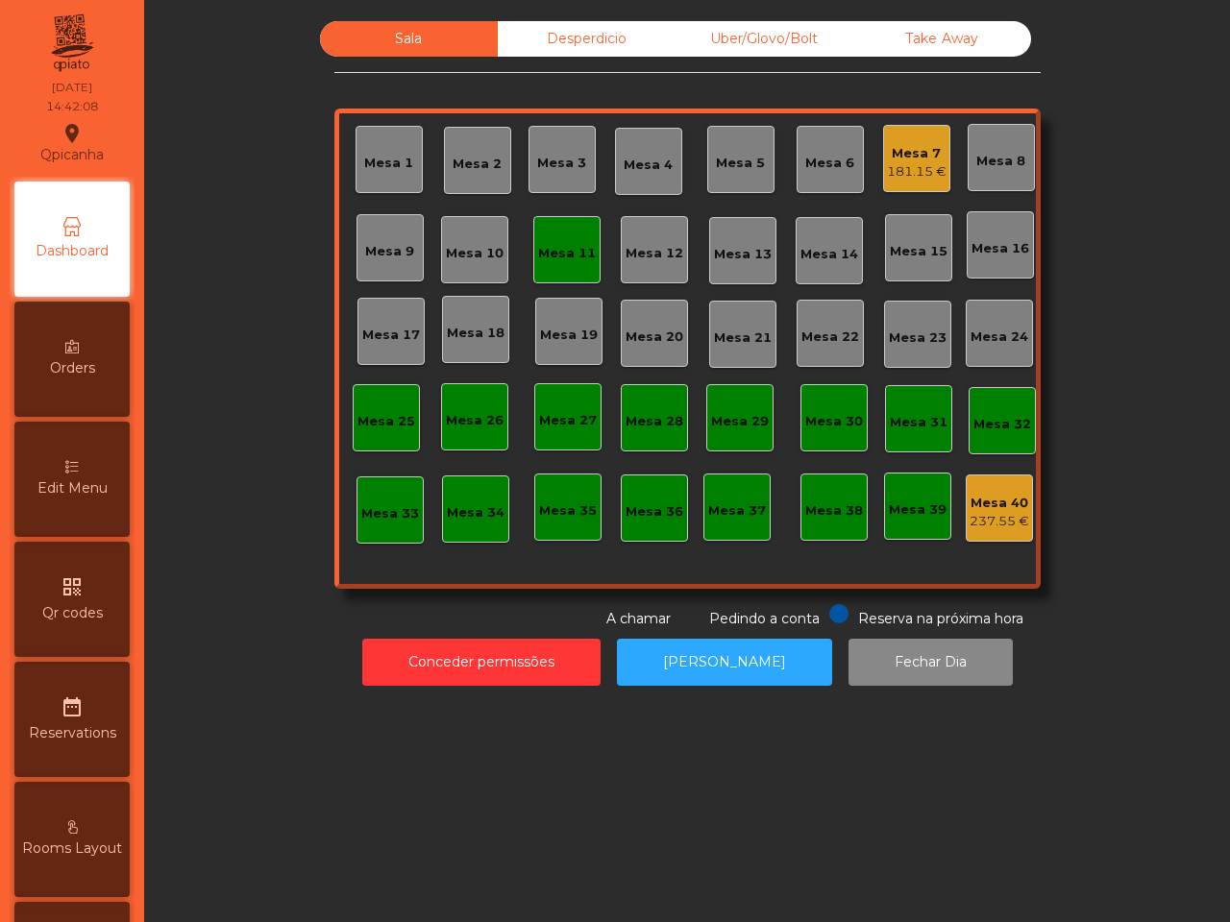
click at [898, 149] on div "Mesa 7" at bounding box center [917, 153] width 60 height 19
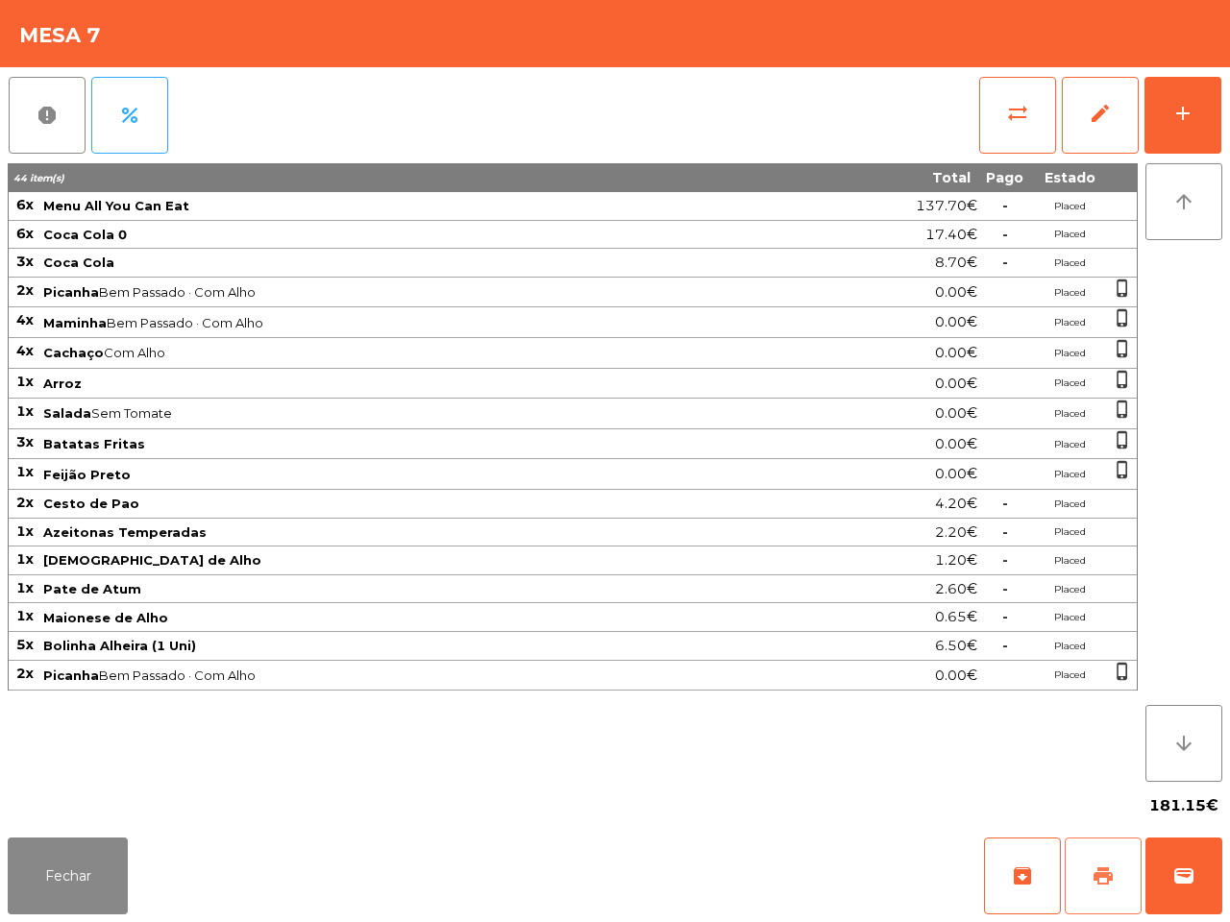
click at [1095, 876] on span "print" at bounding box center [1103, 876] width 23 height 23
